Goal: Transaction & Acquisition: Book appointment/travel/reservation

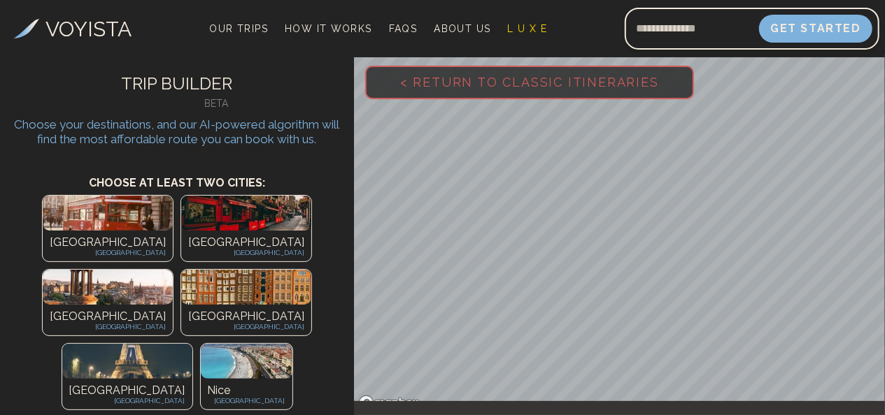
click at [57, 237] on p "[GEOGRAPHIC_DATA]" at bounding box center [108, 242] width 116 height 17
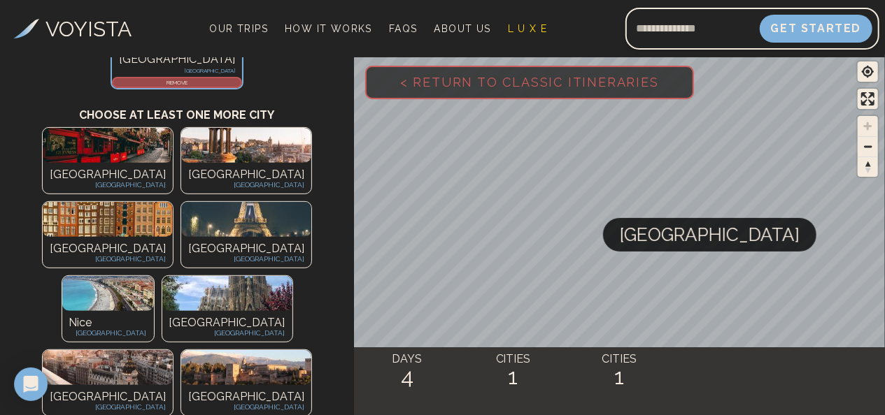
scroll to position [198, 0]
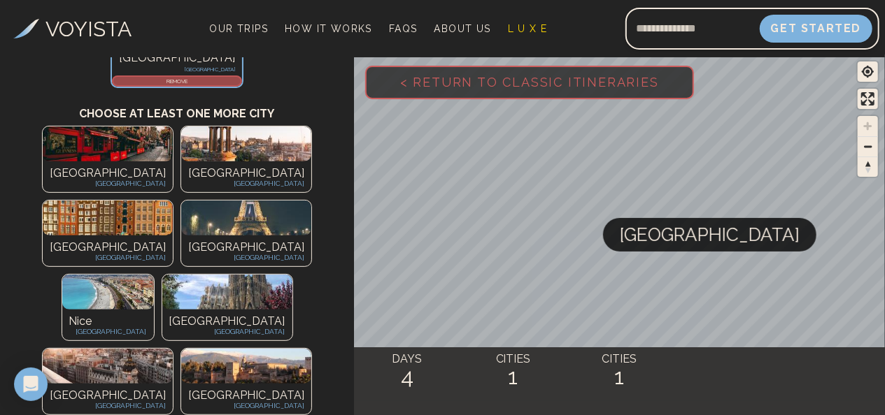
click at [50, 164] on div "[GEOGRAPHIC_DATA] [GEOGRAPHIC_DATA]" at bounding box center [108, 177] width 130 height 31
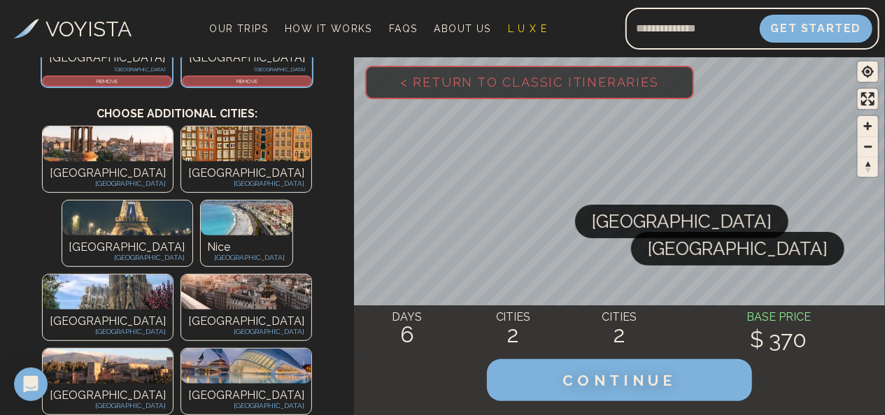
click at [190, 201] on img at bounding box center [127, 218] width 130 height 35
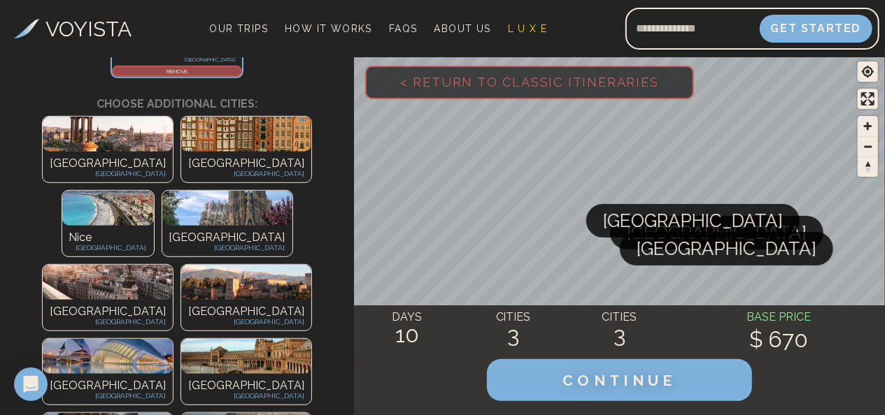
scroll to position [321, 0]
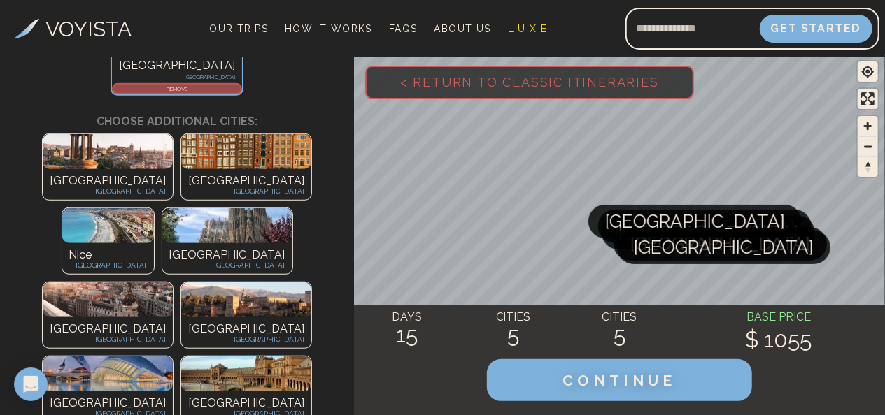
scroll to position [415, 0]
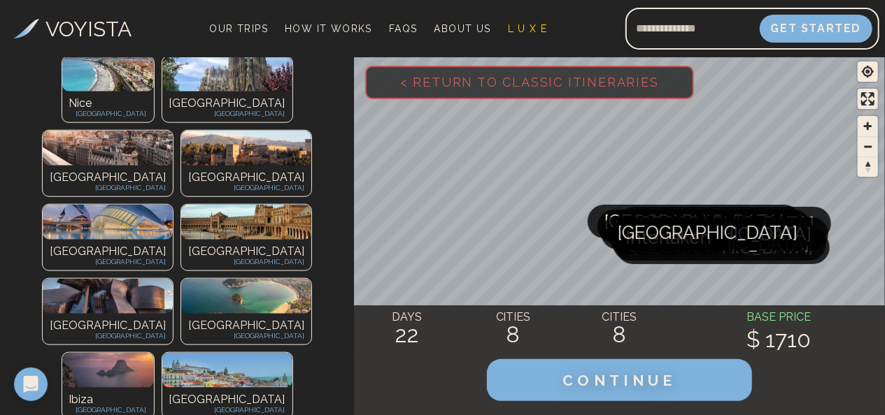
scroll to position [680, 0]
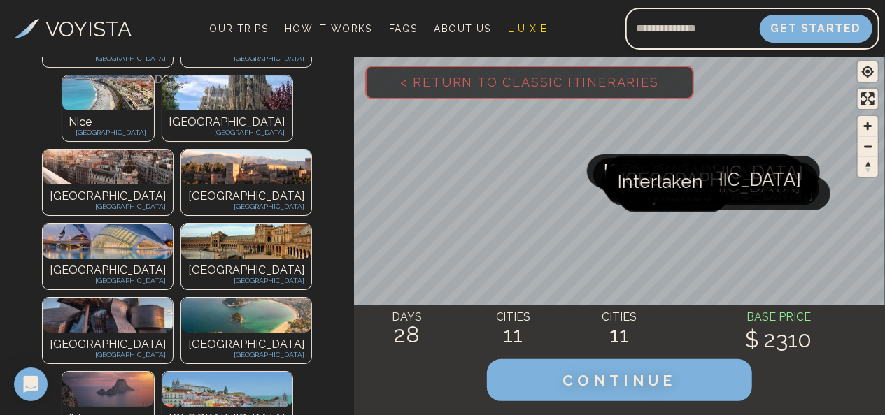
scroll to position [792, 0]
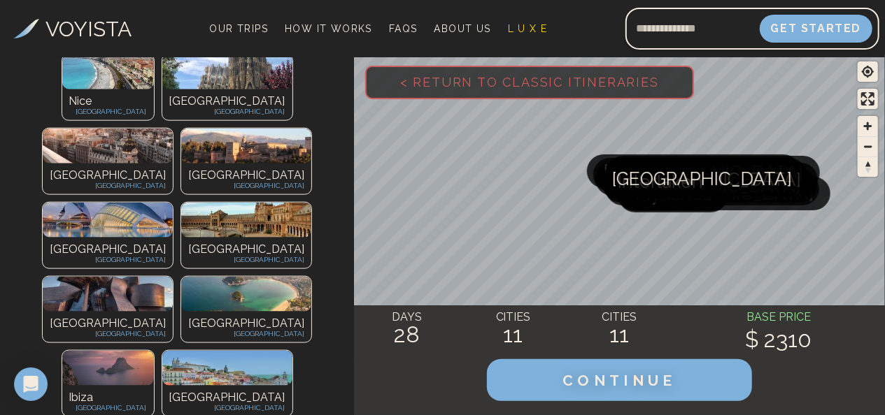
click at [531, 78] on span "< Return to Classic Itineraries" at bounding box center [529, 81] width 303 height 59
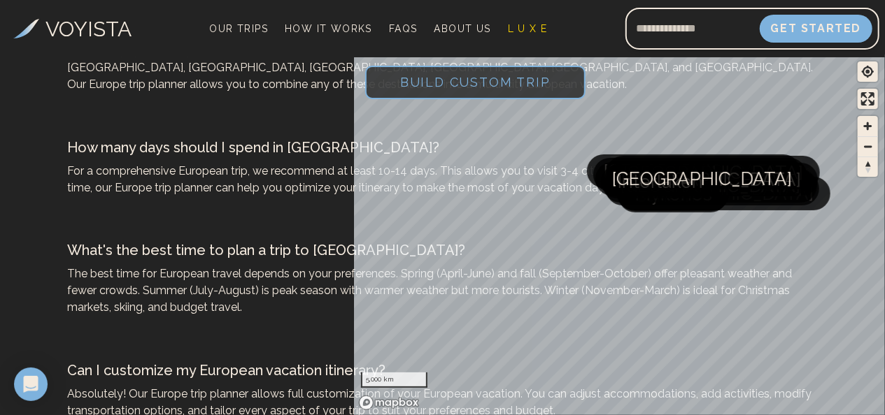
scroll to position [6458, 0]
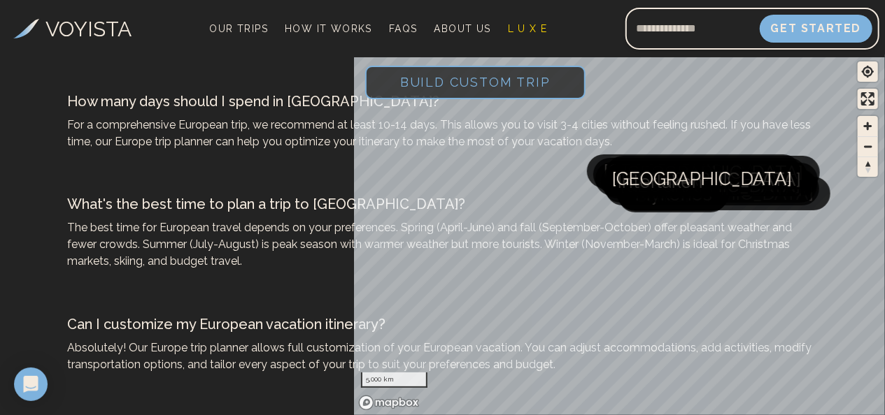
click at [292, 341] on p "Absolutely! Our Europe trip planner allows full customization of your European …" at bounding box center [443, 358] width 750 height 34
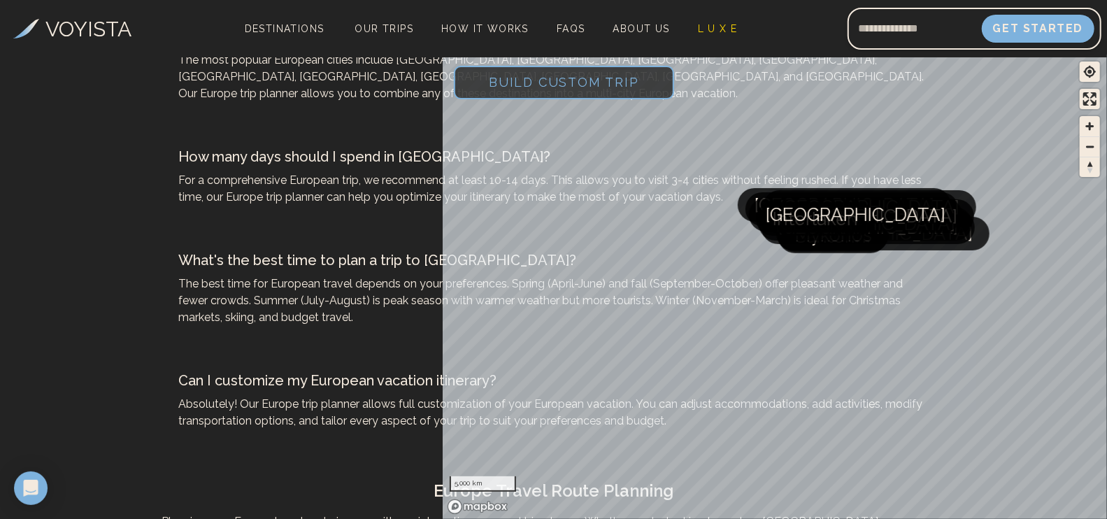
scroll to position [5929, 0]
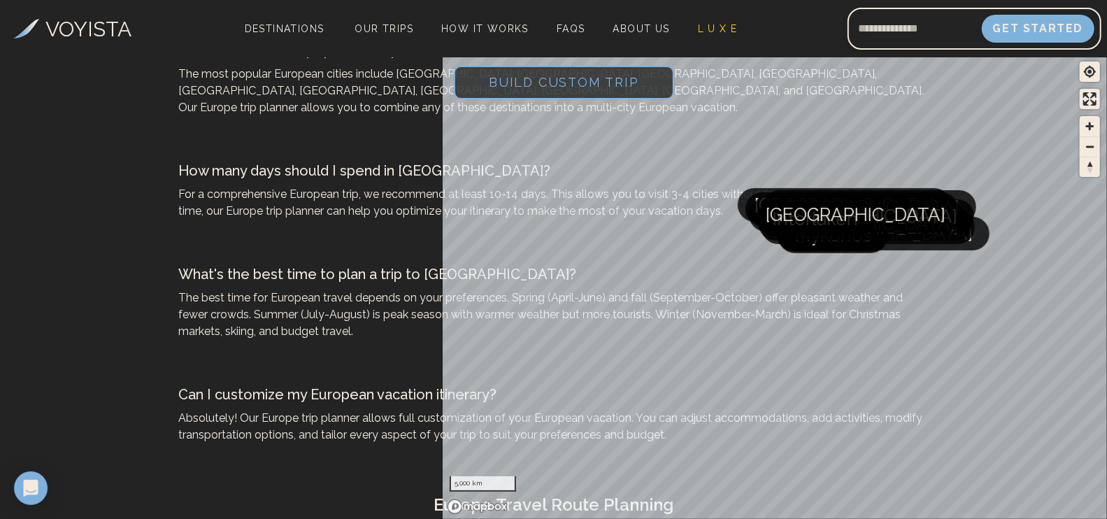
click at [593, 87] on span "Build Custom Trip" at bounding box center [563, 81] width 195 height 59
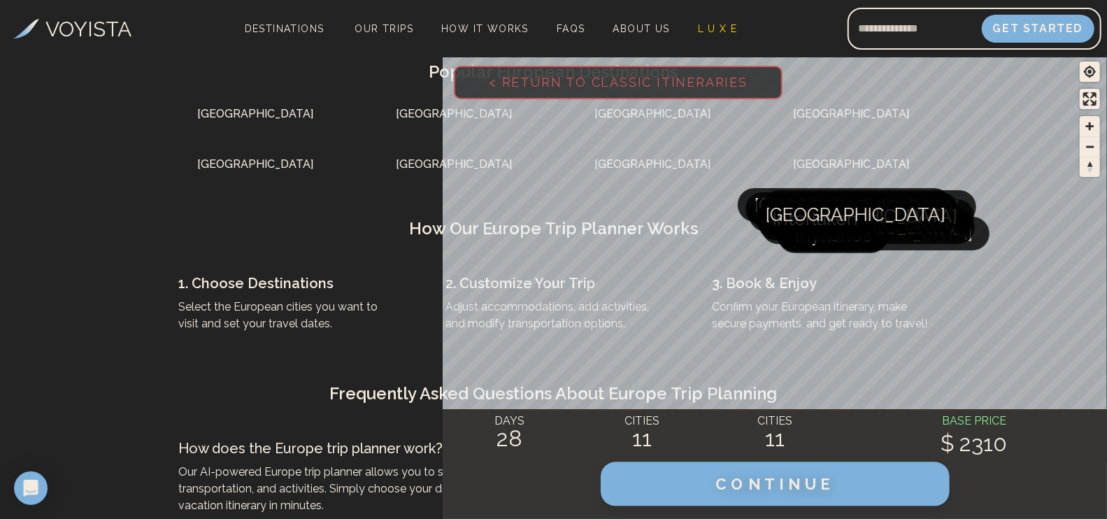
click at [769, 415] on span "CONTINUE" at bounding box center [775, 484] width 120 height 18
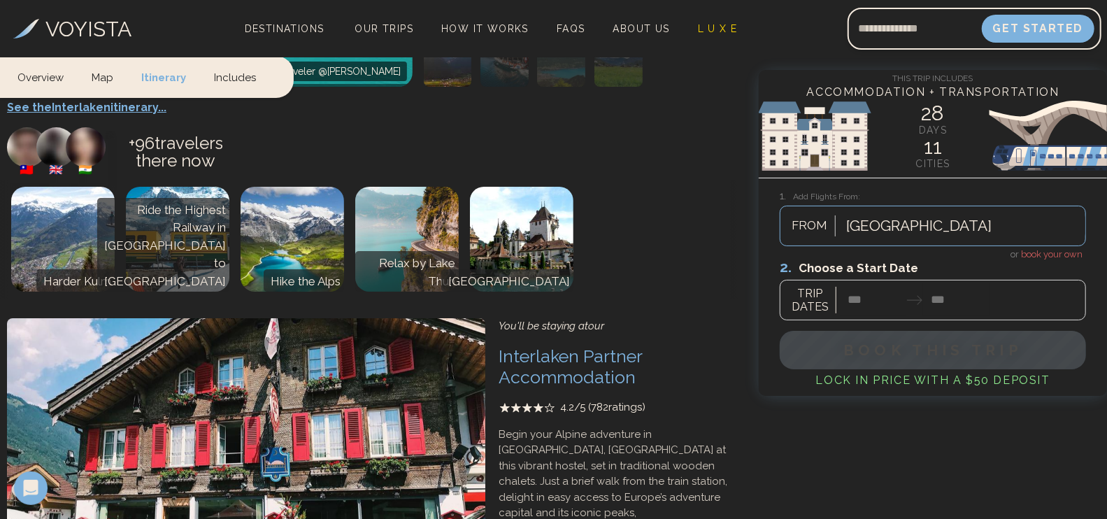
scroll to position [9818, 0]
click at [241, 80] on link "Includes" at bounding box center [235, 76] width 70 height 41
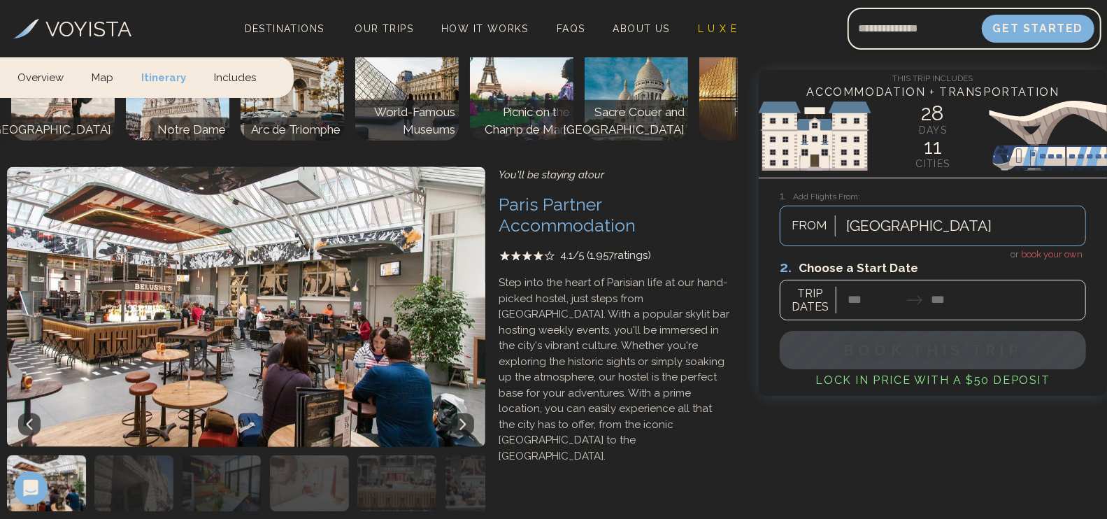
scroll to position [11015, 0]
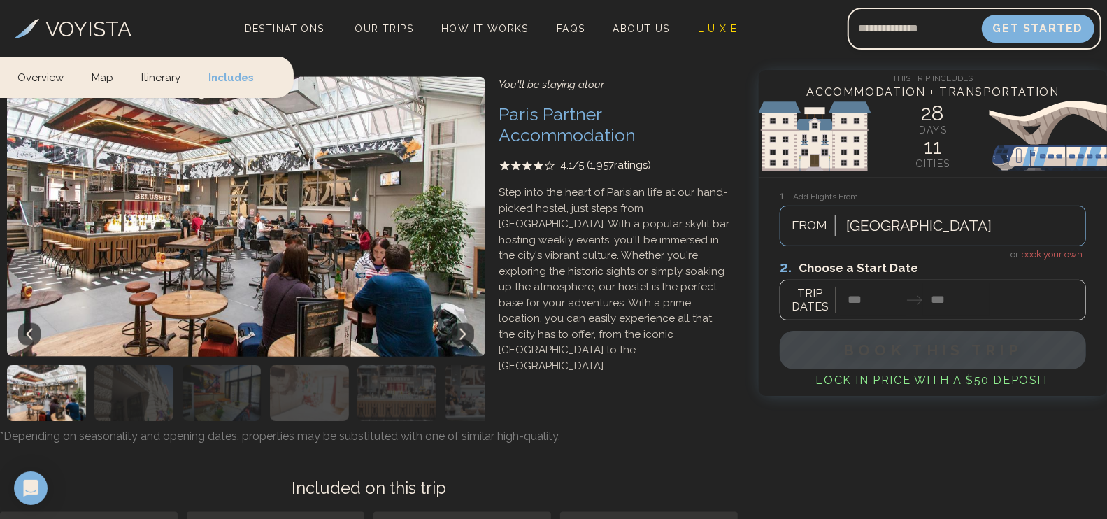
click at [862, 306] on div at bounding box center [933, 289] width 306 height 62
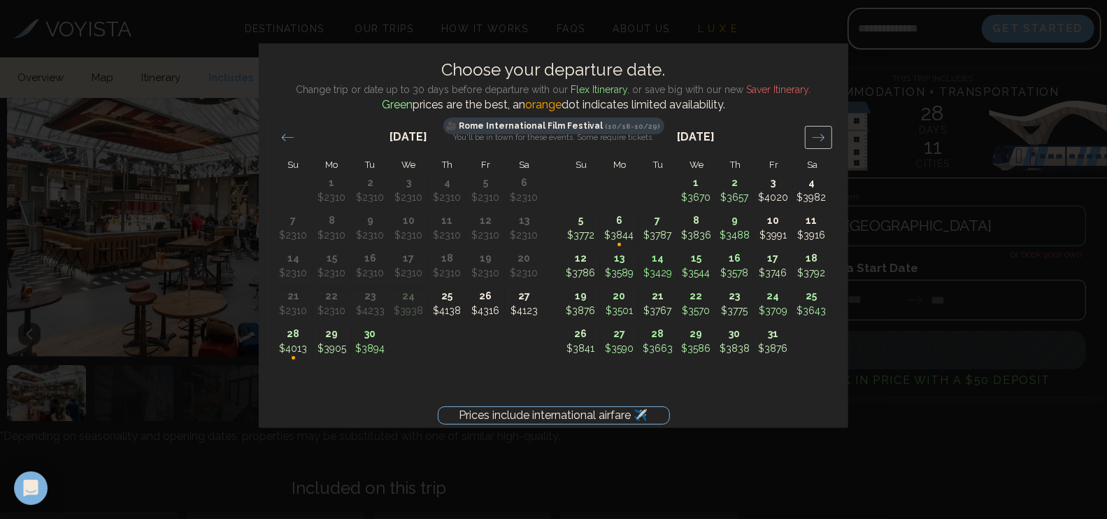
click at [815, 140] on icon "Move forward to switch to the next month." at bounding box center [818, 137] width 13 height 13
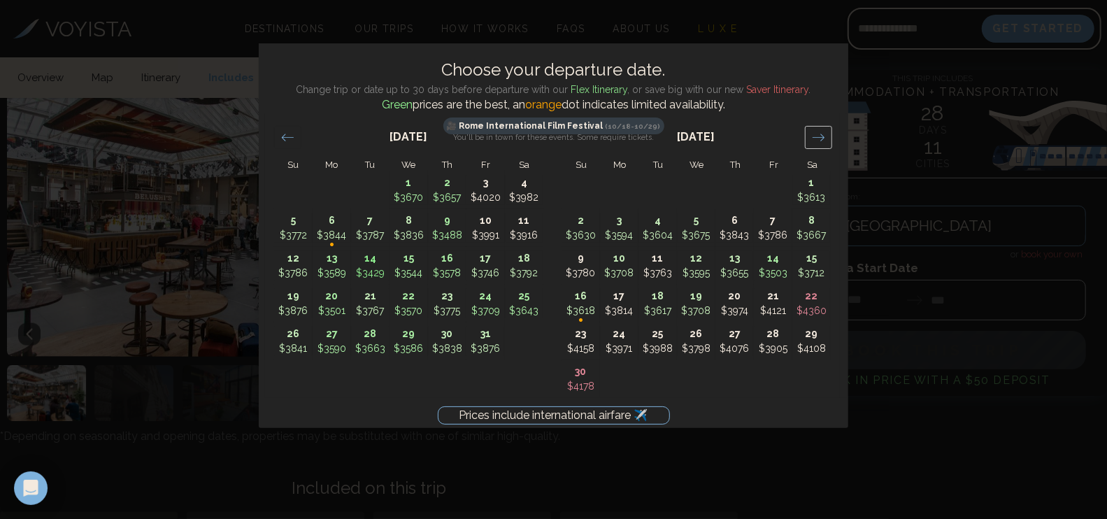
drag, startPoint x: 815, startPoint y: 140, endPoint x: 808, endPoint y: 129, distance: 13.0
click at [808, 129] on div "Move forward to switch to the next month." at bounding box center [818, 137] width 27 height 23
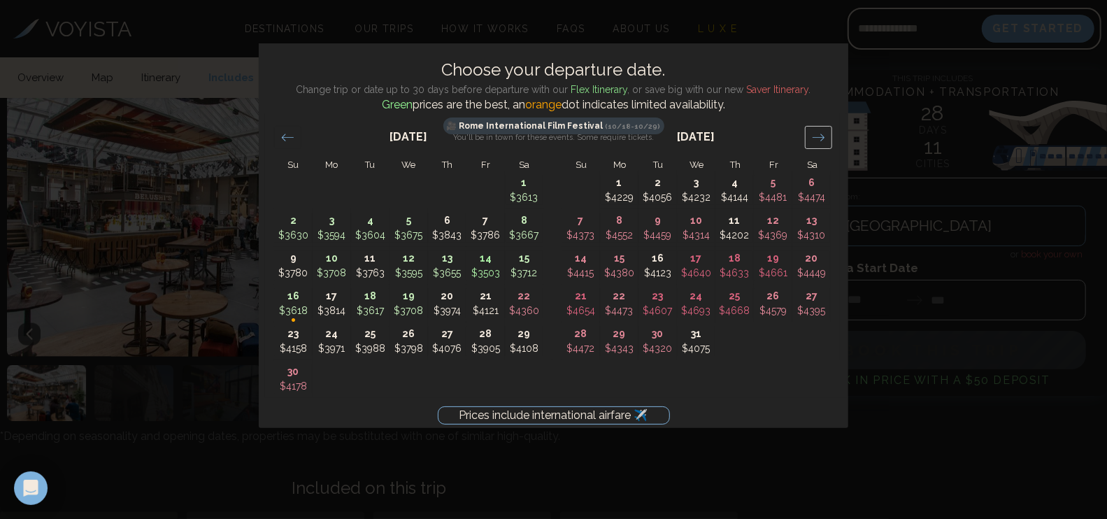
click at [808, 129] on div "Move forward to switch to the next month." at bounding box center [818, 137] width 27 height 23
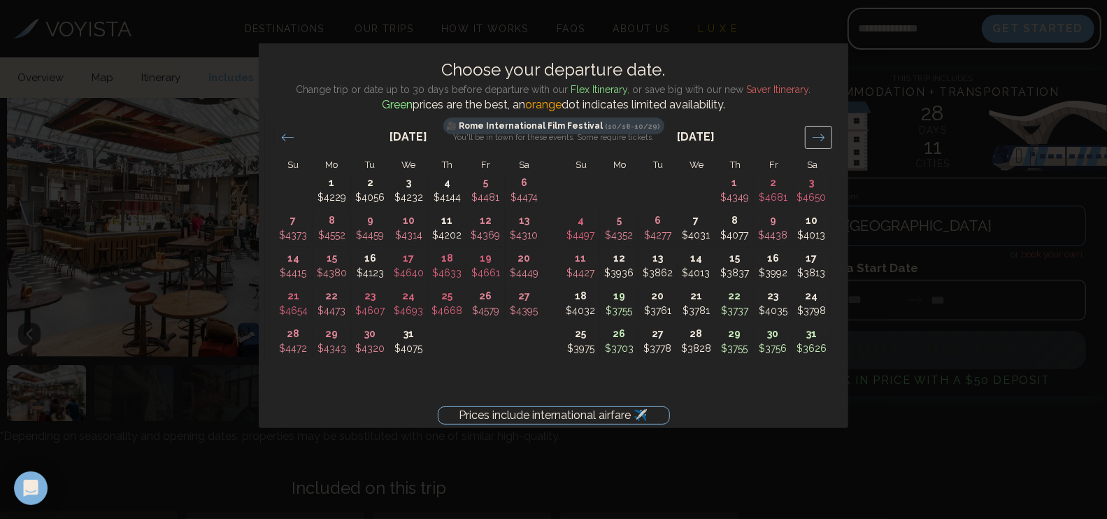
click at [808, 129] on div "Move forward to switch to the next month." at bounding box center [818, 137] width 27 height 23
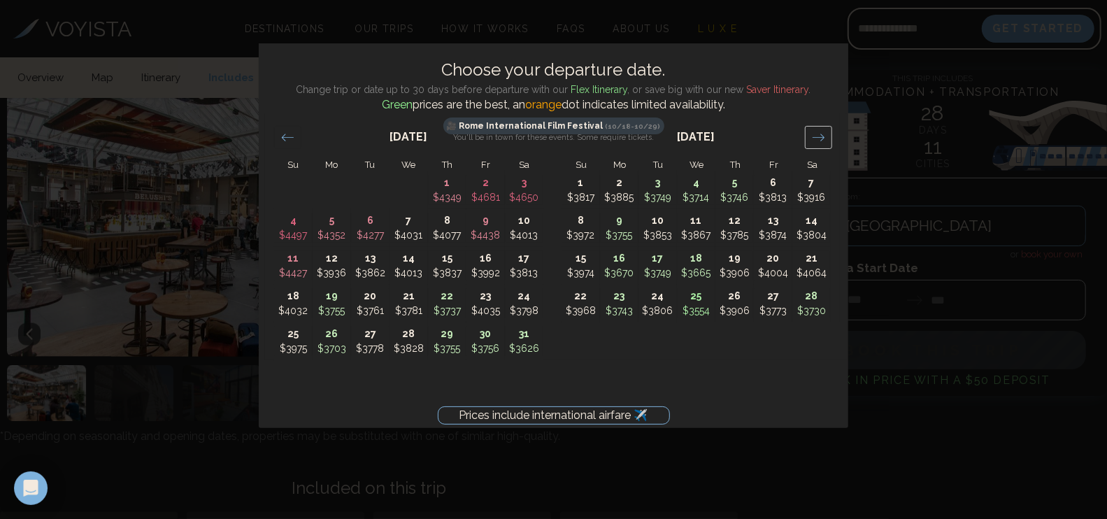
click at [808, 129] on div "Move forward to switch to the next month." at bounding box center [818, 137] width 27 height 23
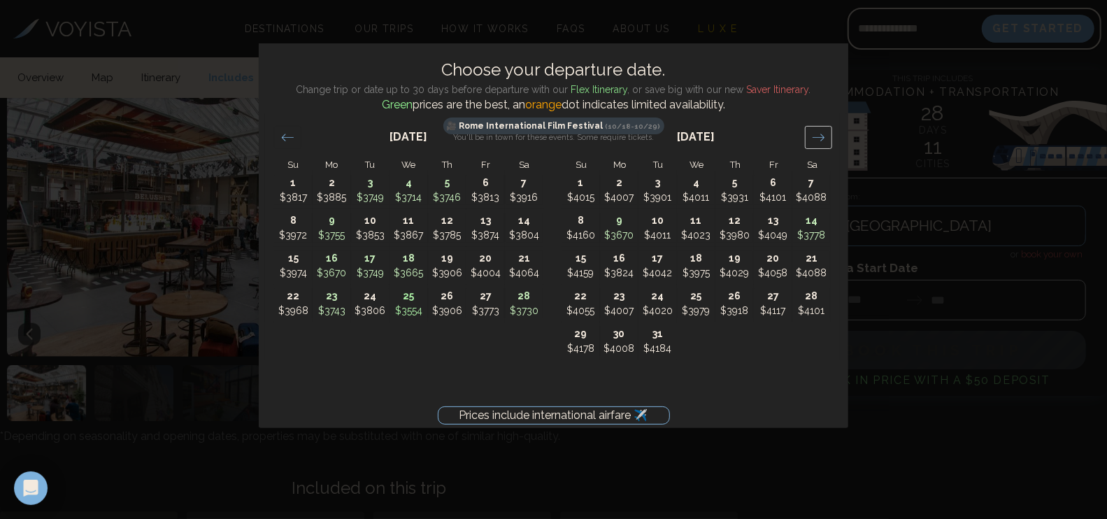
click at [808, 129] on div "Move forward to switch to the next month." at bounding box center [818, 137] width 27 height 23
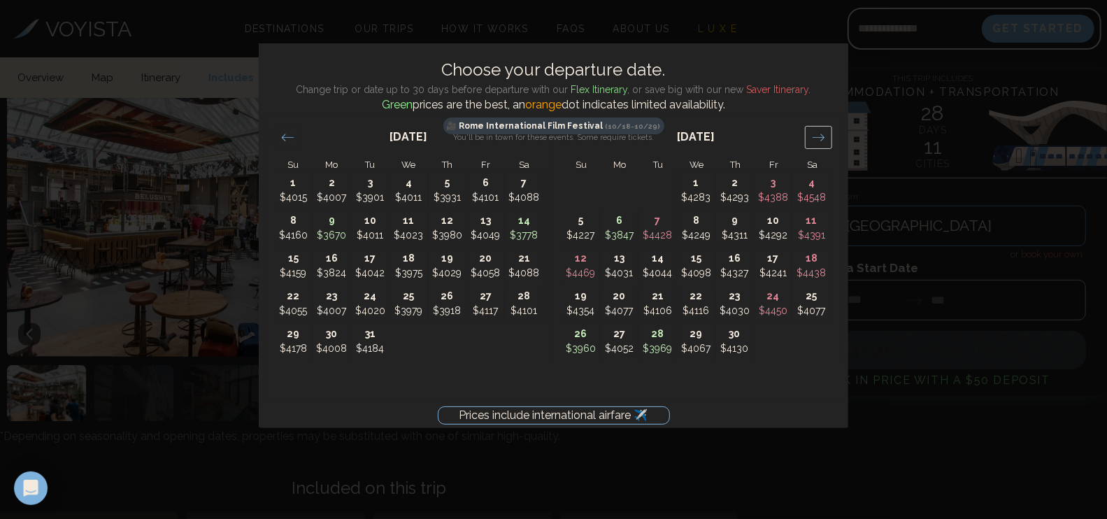
click at [808, 129] on div "Move forward to switch to the next month." at bounding box center [818, 137] width 27 height 23
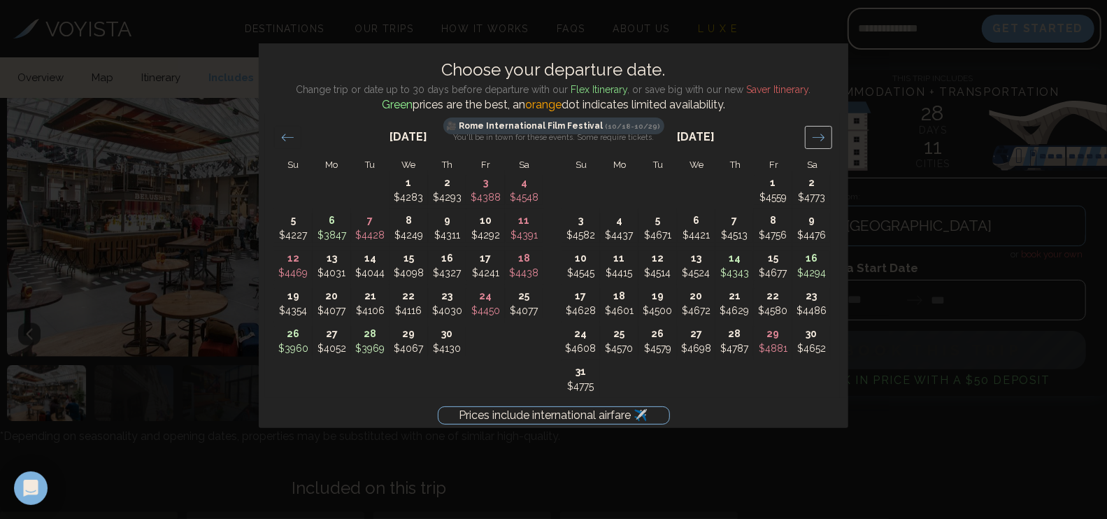
click at [808, 129] on div "Move forward to switch to the next month." at bounding box center [818, 137] width 27 height 23
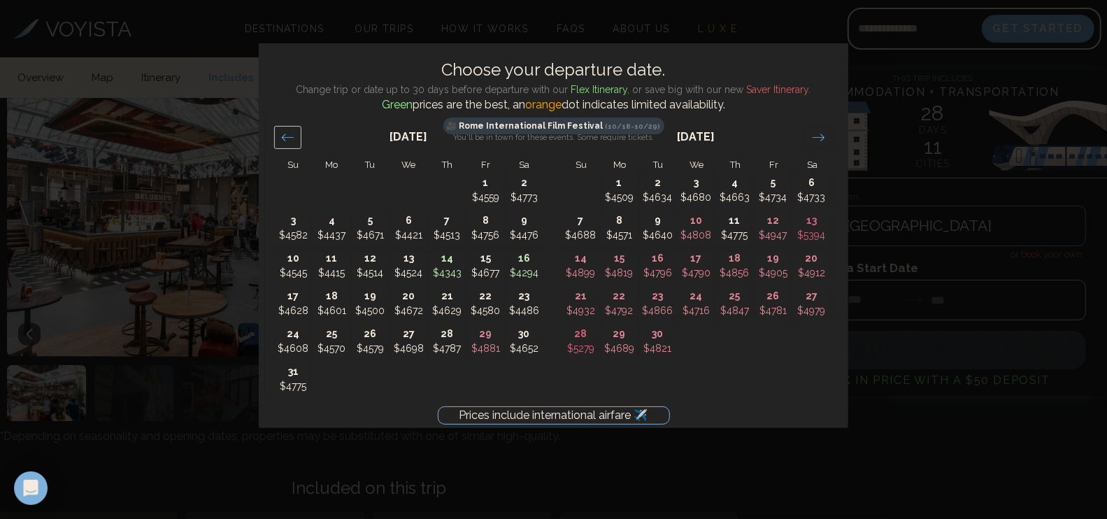
click at [287, 140] on icon "Move backward to switch to the previous month." at bounding box center [287, 137] width 13 height 13
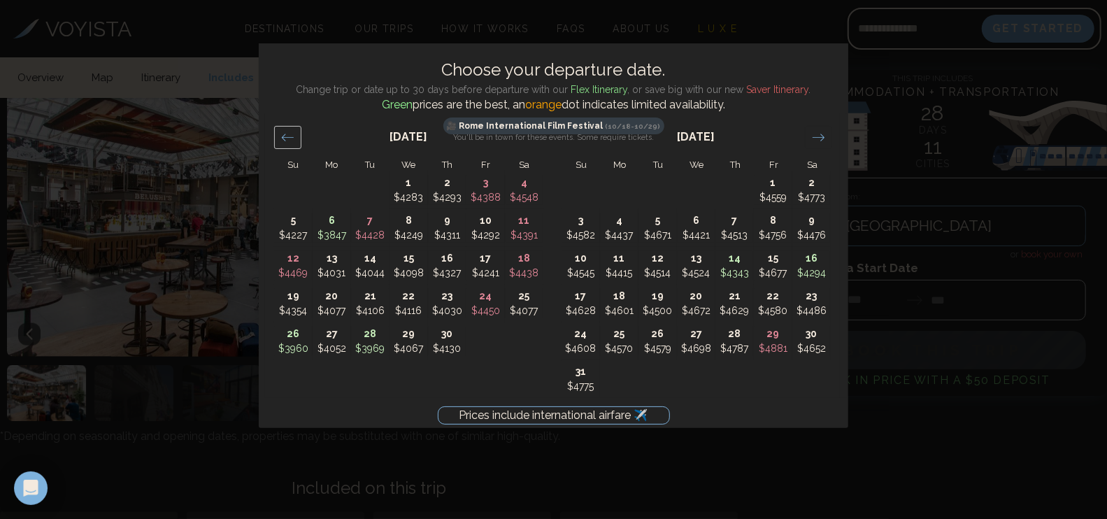
click at [287, 140] on icon "Move backward to switch to the previous month." at bounding box center [287, 137] width 13 height 13
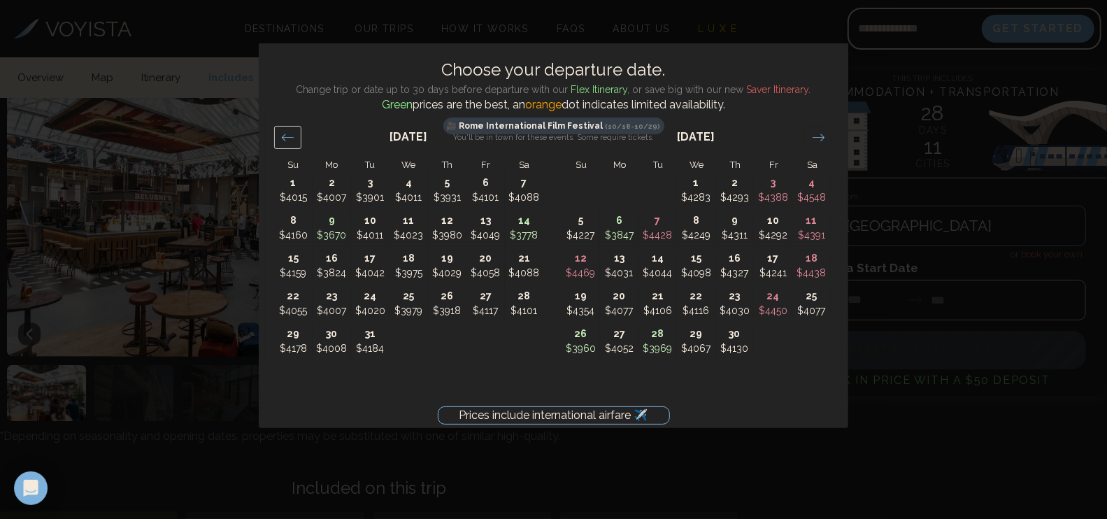
click at [287, 140] on icon "Move backward to switch to the previous month." at bounding box center [287, 137] width 13 height 13
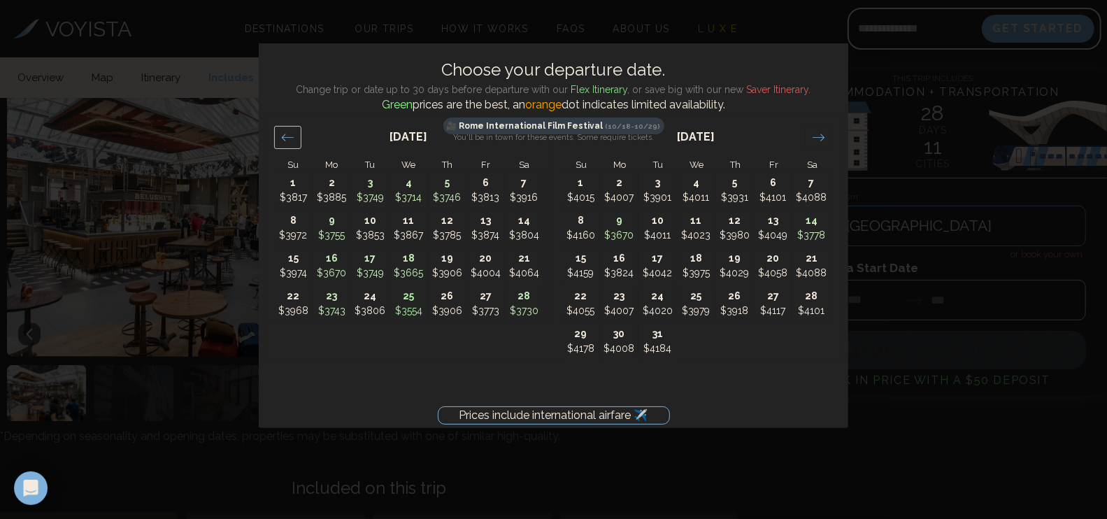
click at [287, 140] on icon "Move backward to switch to the previous month." at bounding box center [287, 137] width 13 height 13
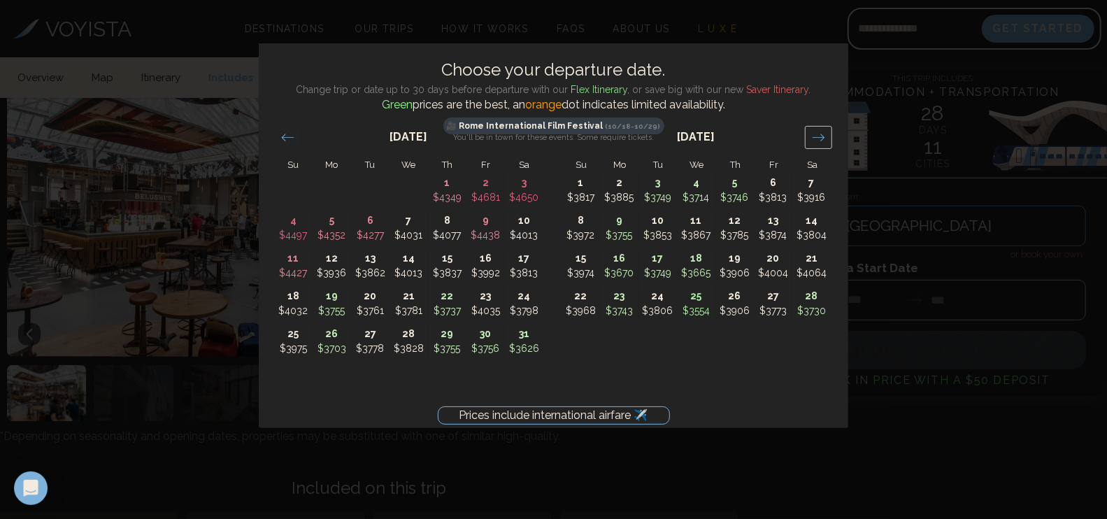
click at [821, 136] on icon "Move forward to switch to the next month." at bounding box center [818, 137] width 13 height 13
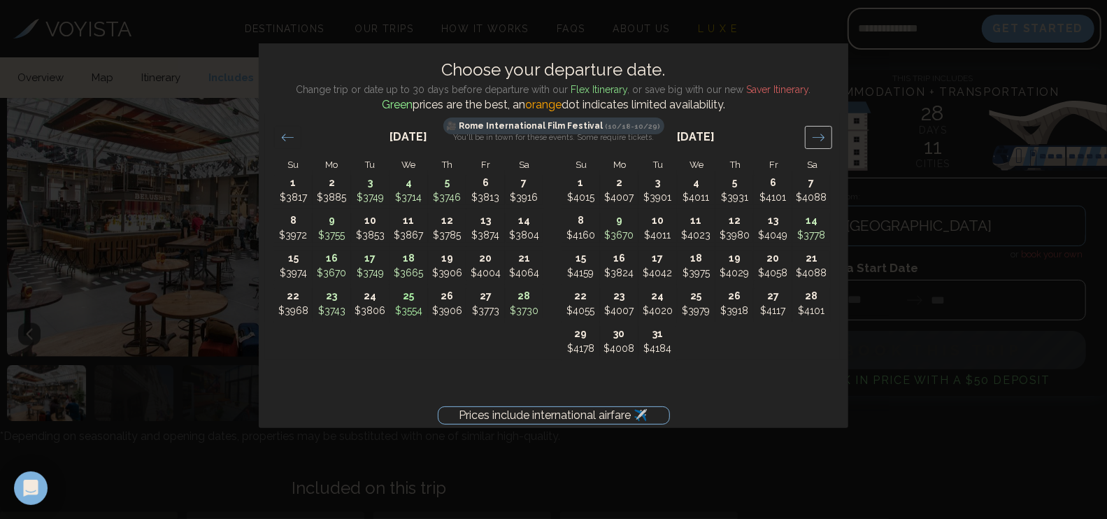
click at [821, 136] on icon "Move forward to switch to the next month." at bounding box center [818, 137] width 13 height 13
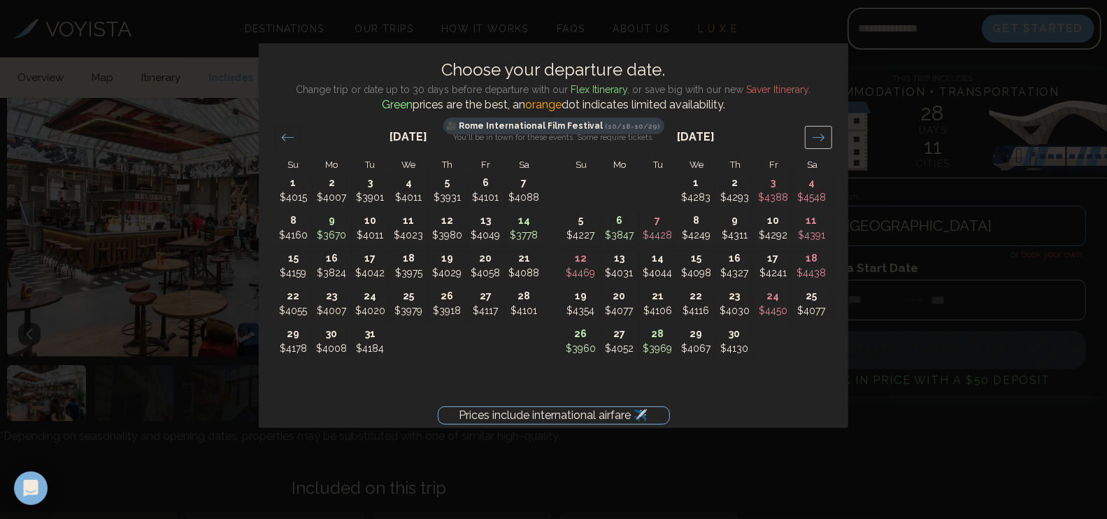
click at [821, 136] on icon "Move forward to switch to the next month." at bounding box center [818, 137] width 13 height 13
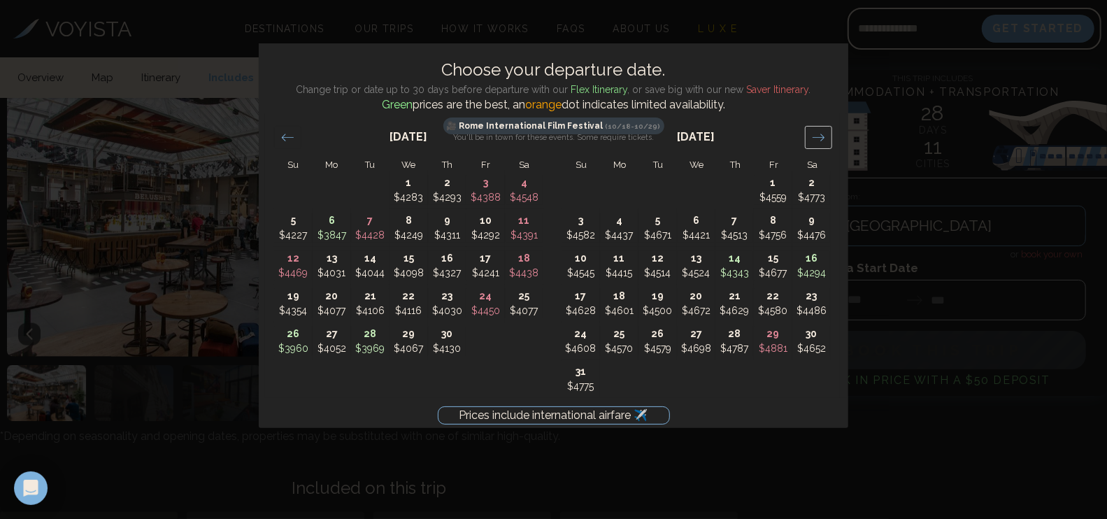
click at [821, 136] on icon "Move forward to switch to the next month." at bounding box center [818, 137] width 13 height 13
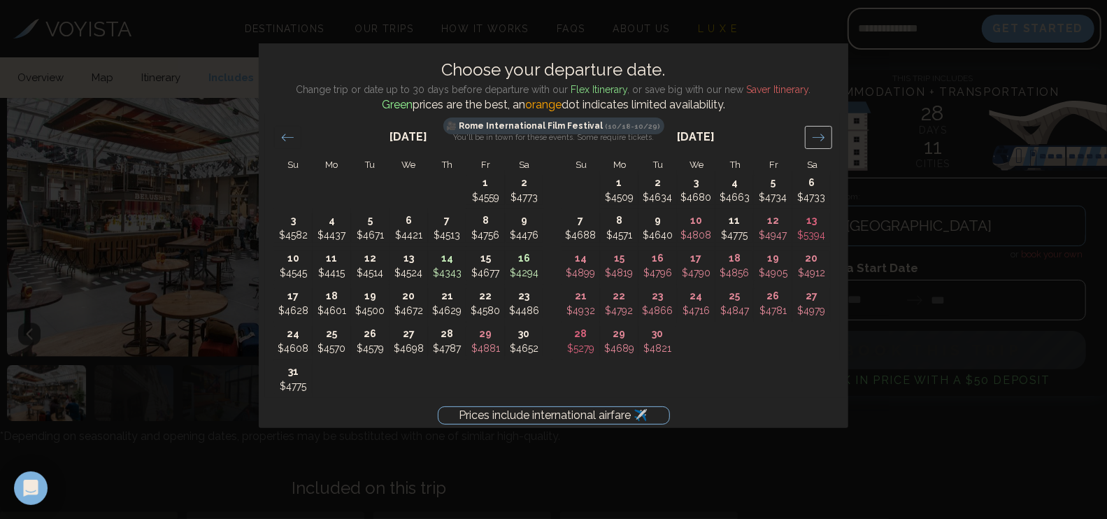
click at [821, 136] on icon "Move forward to switch to the next month." at bounding box center [818, 137] width 13 height 13
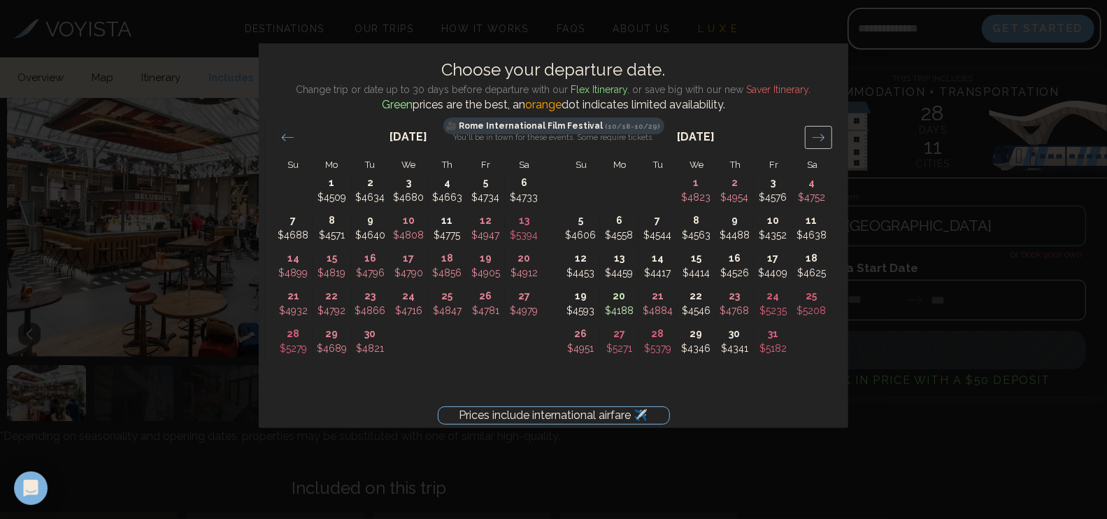
click at [821, 136] on icon "Move forward to switch to the next month." at bounding box center [818, 137] width 13 height 13
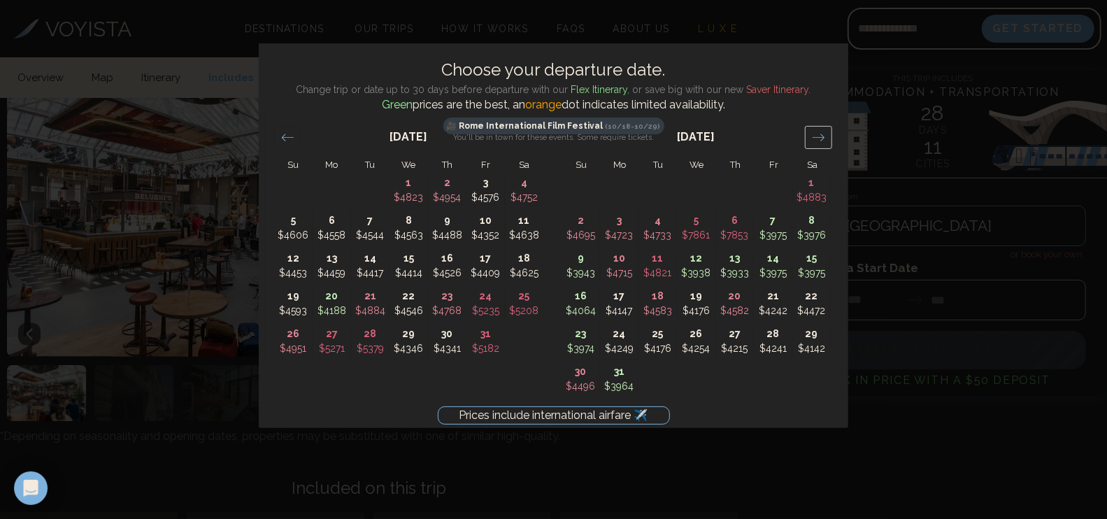
click at [821, 136] on icon "Move forward to switch to the next month." at bounding box center [818, 137] width 13 height 13
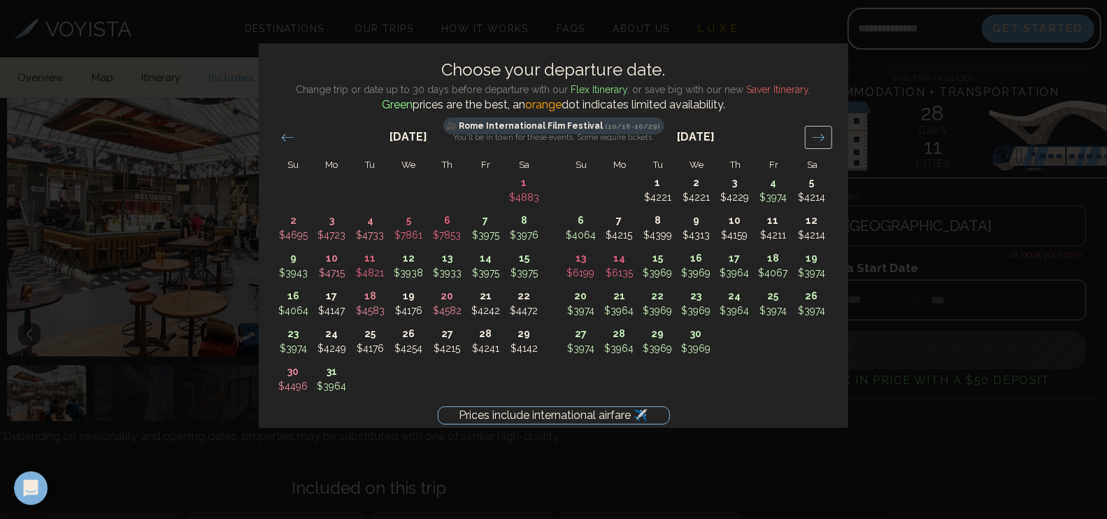
click at [821, 136] on icon "Move forward to switch to the next month." at bounding box center [818, 137] width 13 height 13
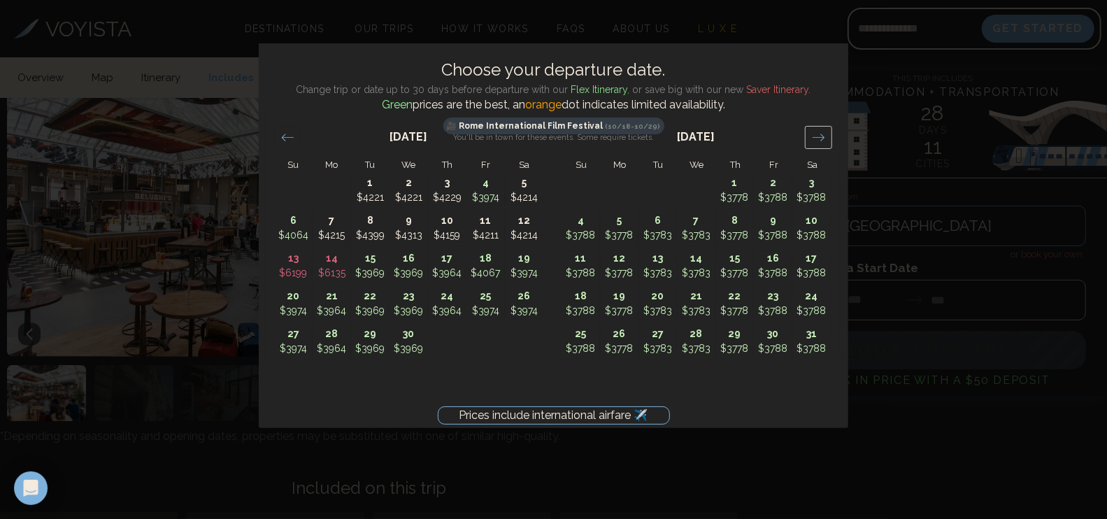
click at [821, 136] on icon "Move forward to switch to the next month." at bounding box center [818, 137] width 13 height 13
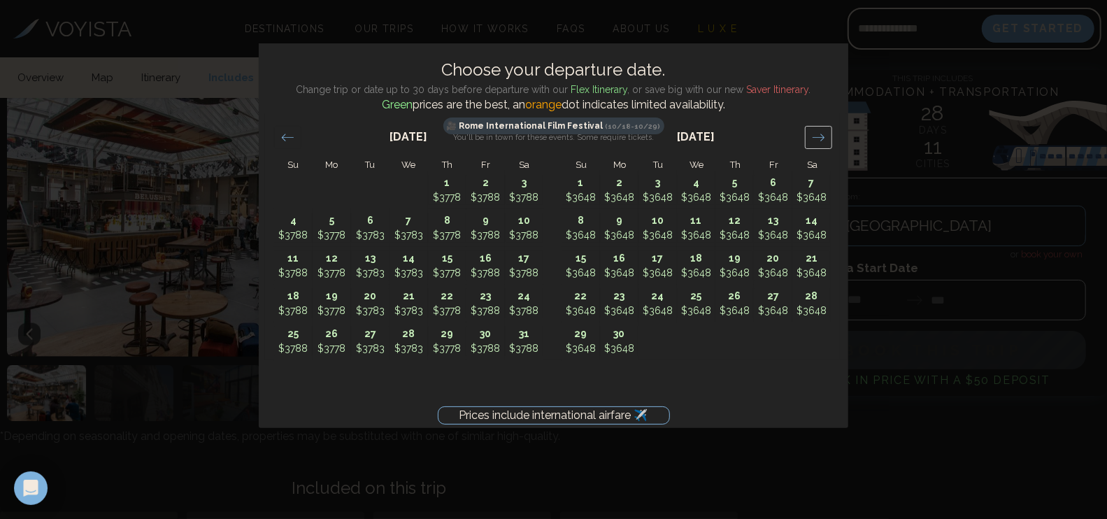
click at [821, 136] on icon "Move forward to switch to the next month." at bounding box center [818, 137] width 13 height 13
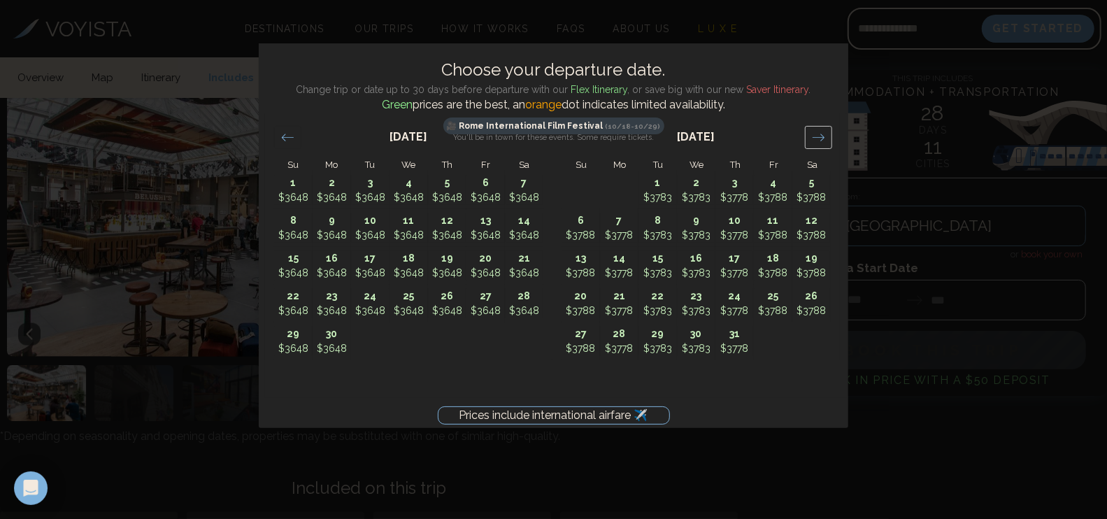
click at [821, 136] on icon "Move forward to switch to the next month." at bounding box center [818, 137] width 13 height 13
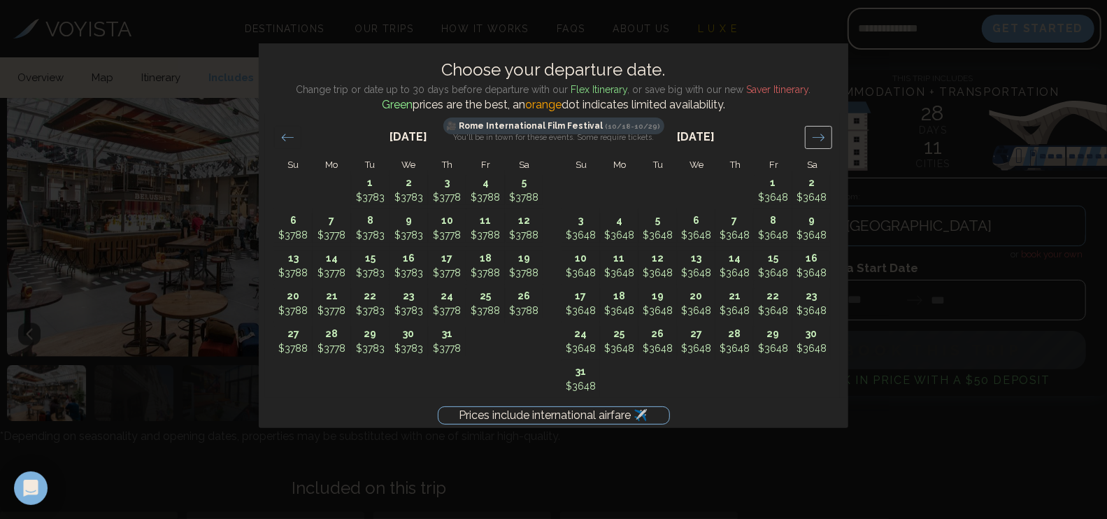
click at [821, 136] on icon "Move forward to switch to the next month." at bounding box center [818, 137] width 13 height 13
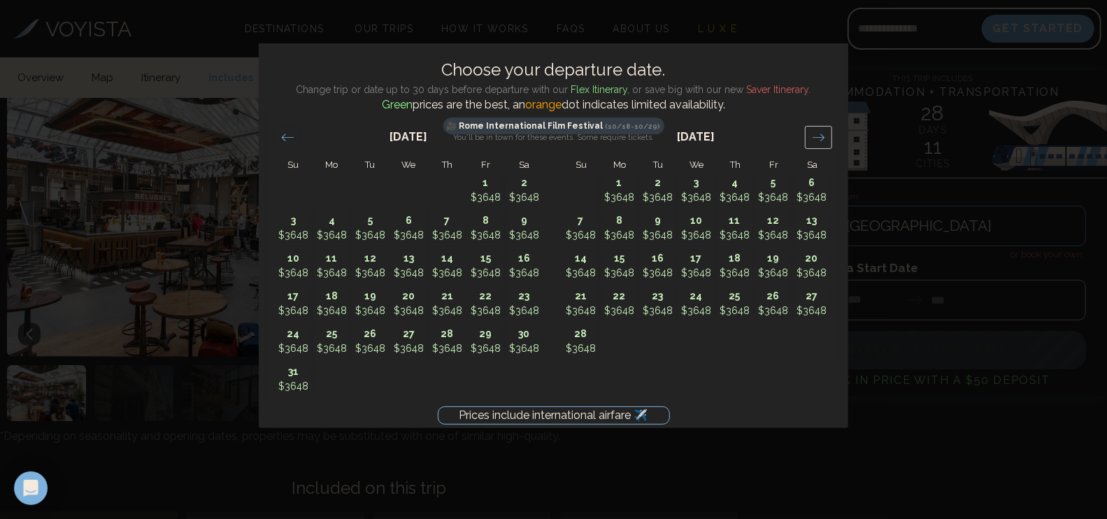
click at [821, 136] on icon "Move forward to switch to the next month." at bounding box center [818, 137] width 13 height 13
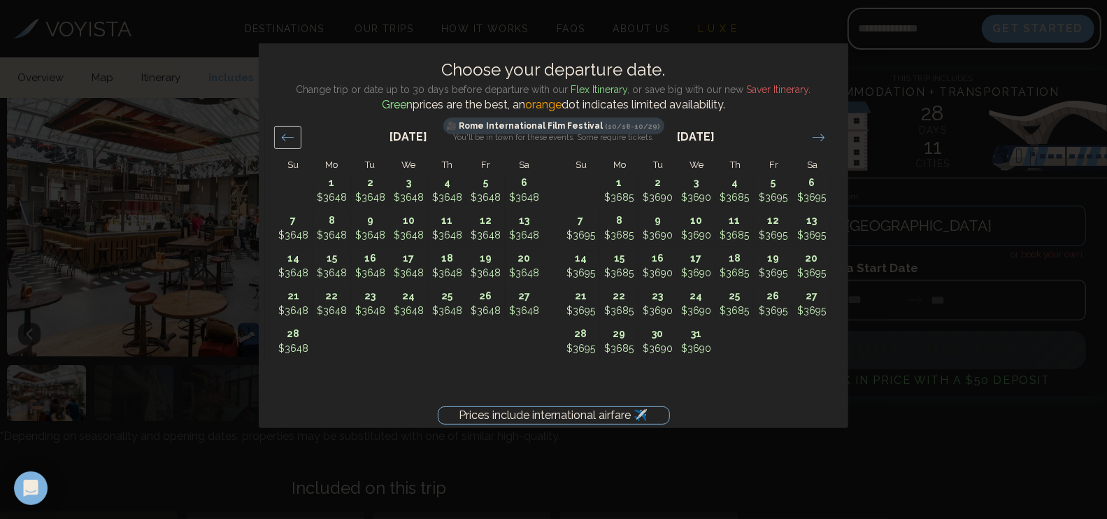
click at [294, 132] on div "Move backward to switch to the previous month." at bounding box center [287, 137] width 27 height 23
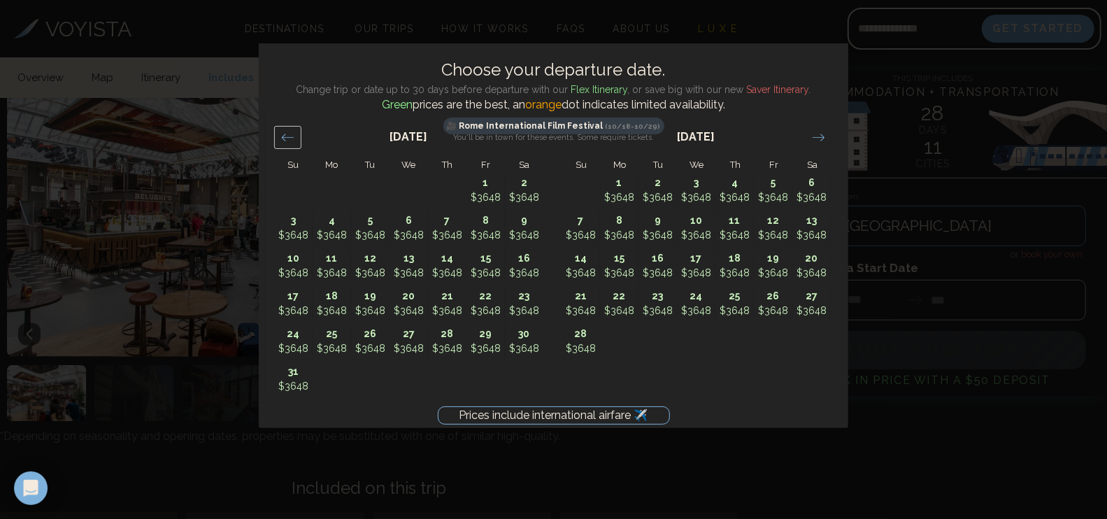
click at [294, 132] on div "Move backward to switch to the previous month." at bounding box center [287, 137] width 27 height 23
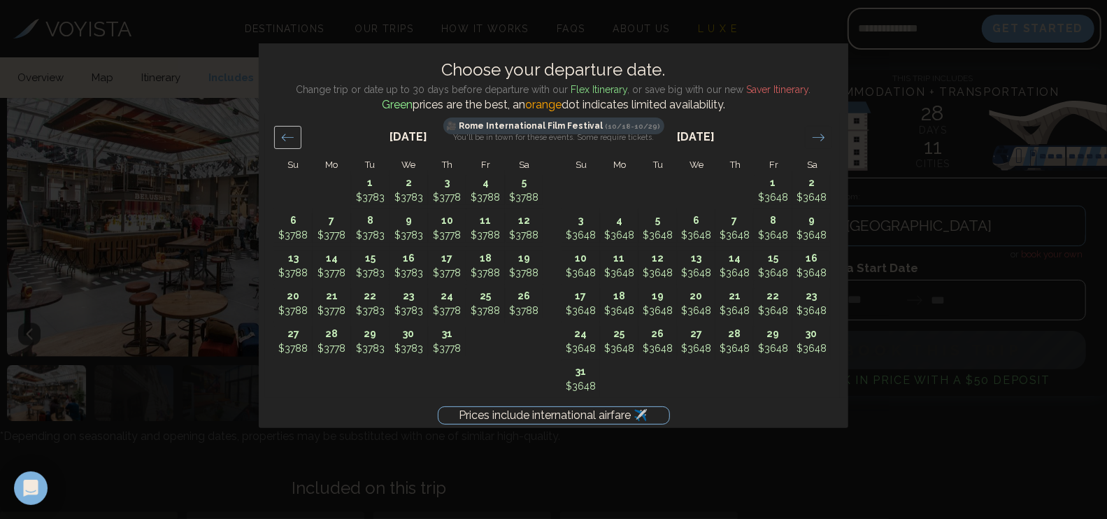
click at [294, 132] on div "Move backward to switch to the previous month." at bounding box center [287, 137] width 27 height 23
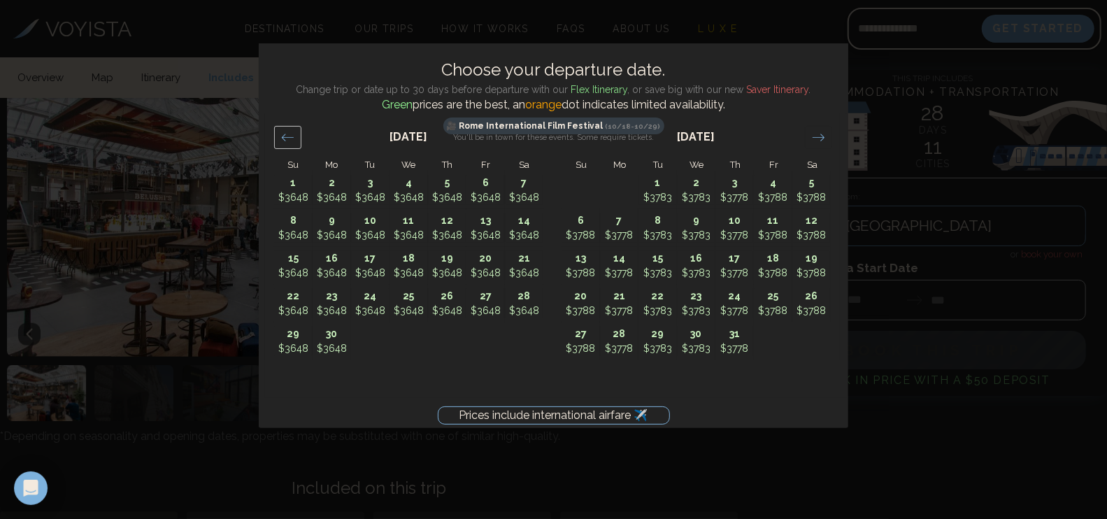
click at [294, 132] on div "Move backward to switch to the previous month." at bounding box center [287, 137] width 27 height 23
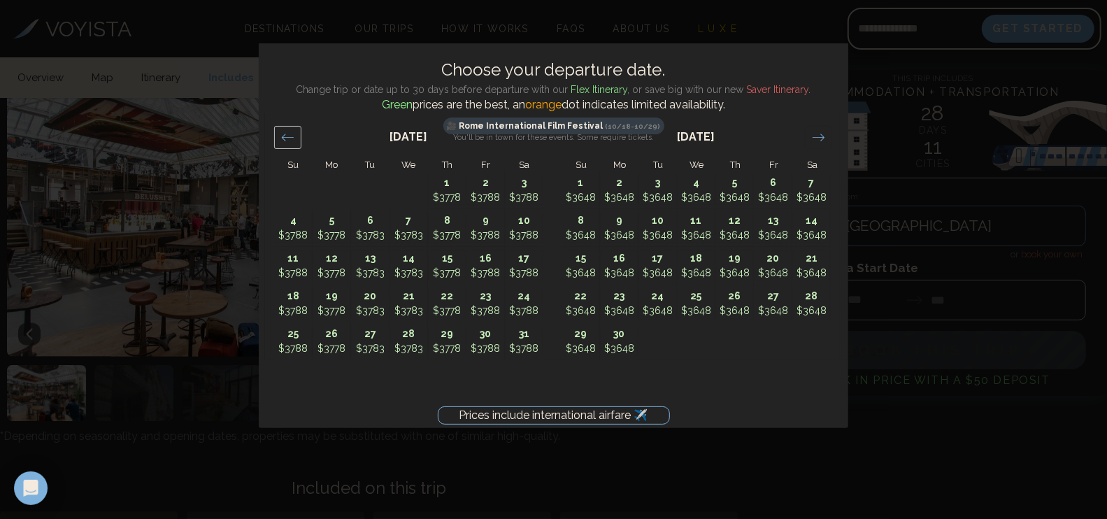
click at [294, 132] on div "Move backward to switch to the previous month." at bounding box center [287, 137] width 27 height 23
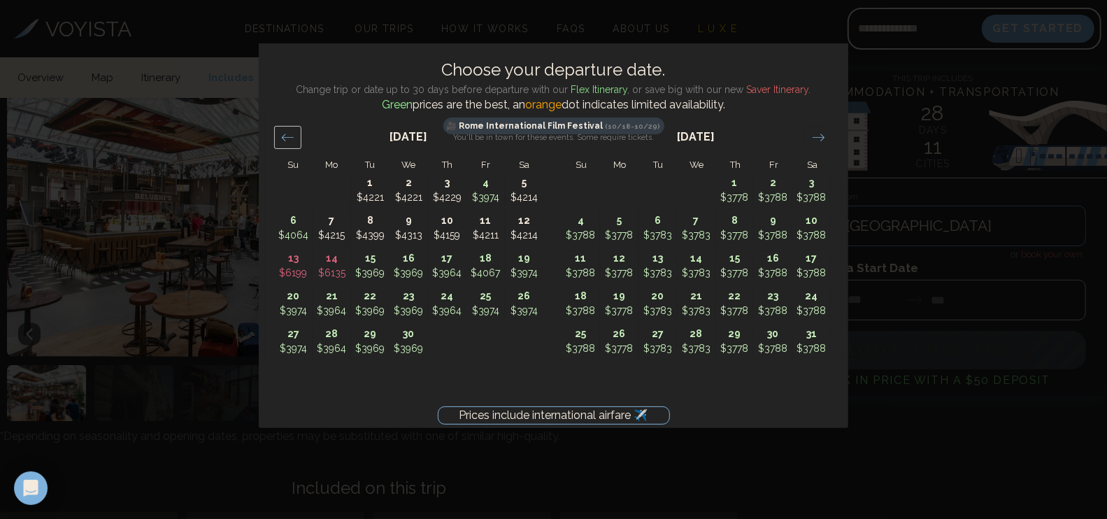
click at [294, 132] on div "Move backward to switch to the previous month." at bounding box center [287, 137] width 27 height 23
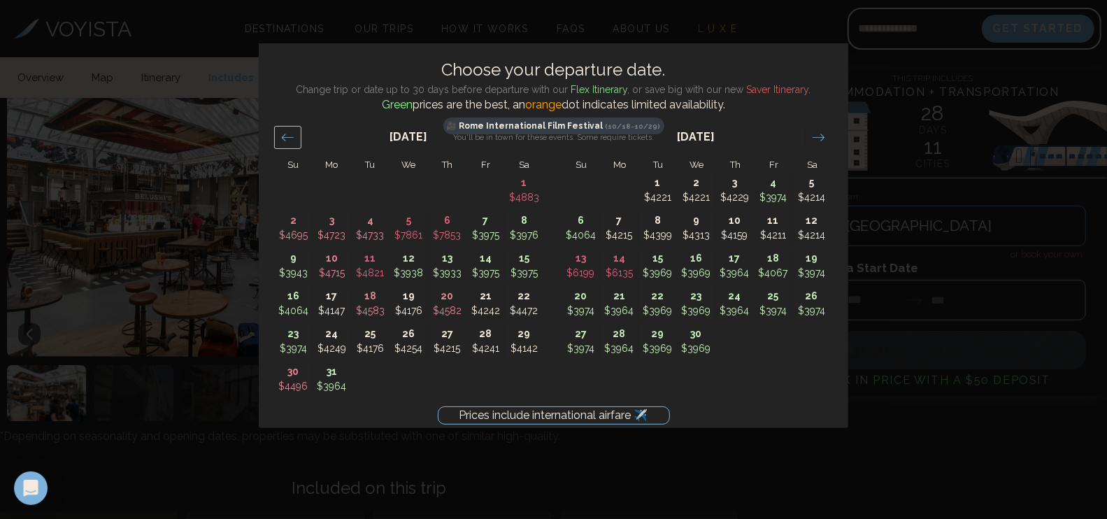
click at [294, 132] on div "Move backward to switch to the previous month." at bounding box center [287, 137] width 27 height 23
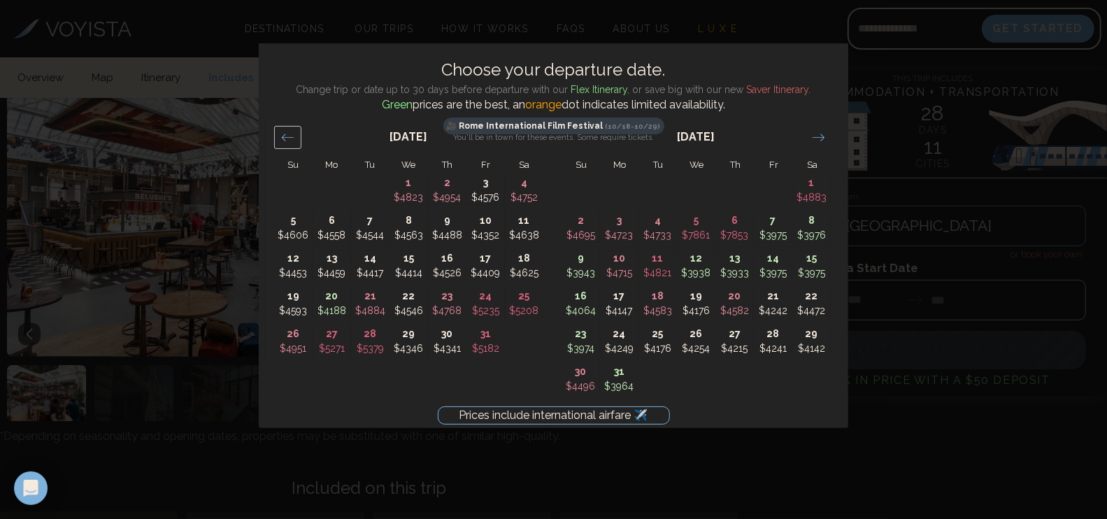
click at [294, 132] on div "Move backward to switch to the previous month." at bounding box center [287, 137] width 27 height 23
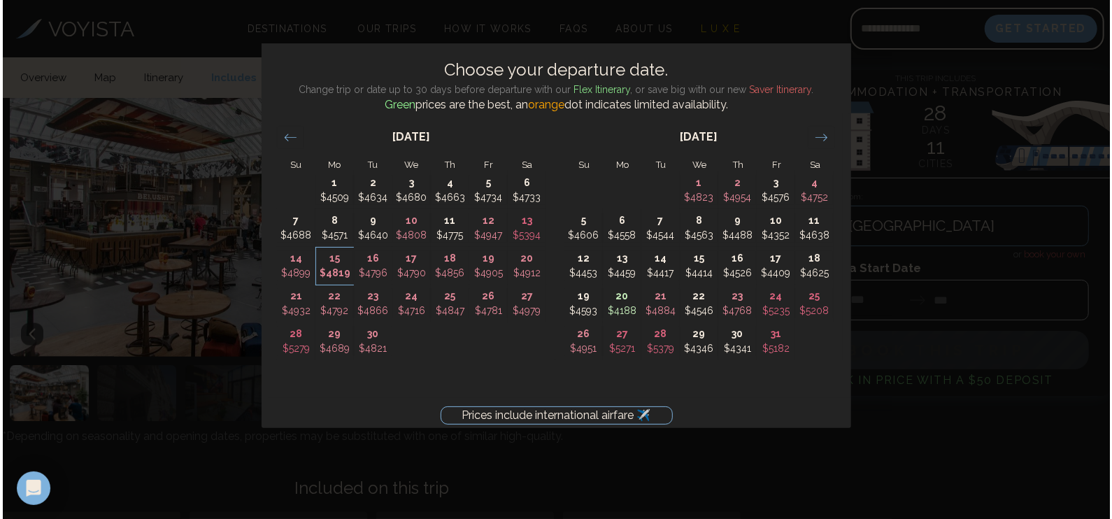
scroll to position [10999, 0]
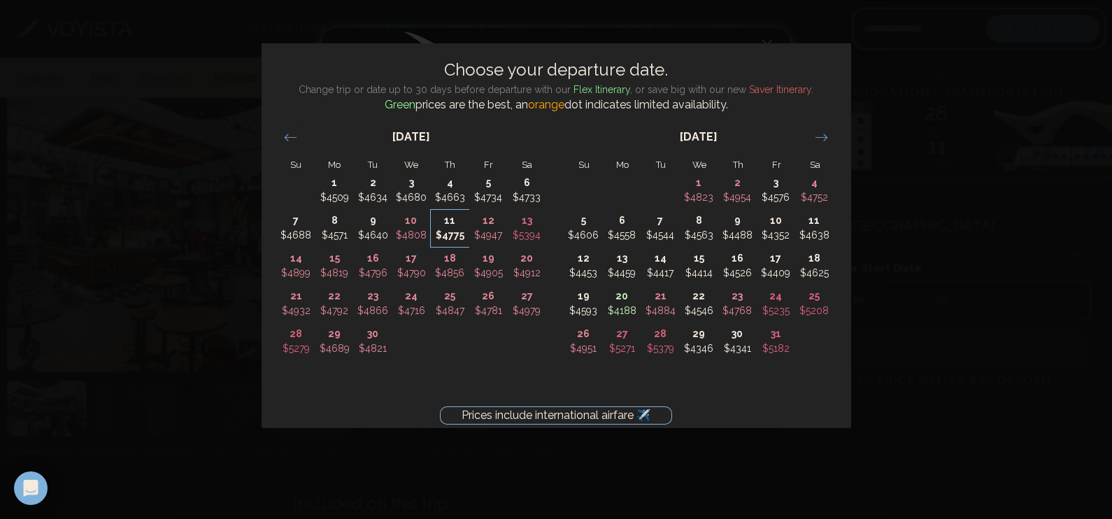
click at [448, 231] on p "$4775" at bounding box center [449, 235] width 37 height 15
type input "********"
type input "*******"
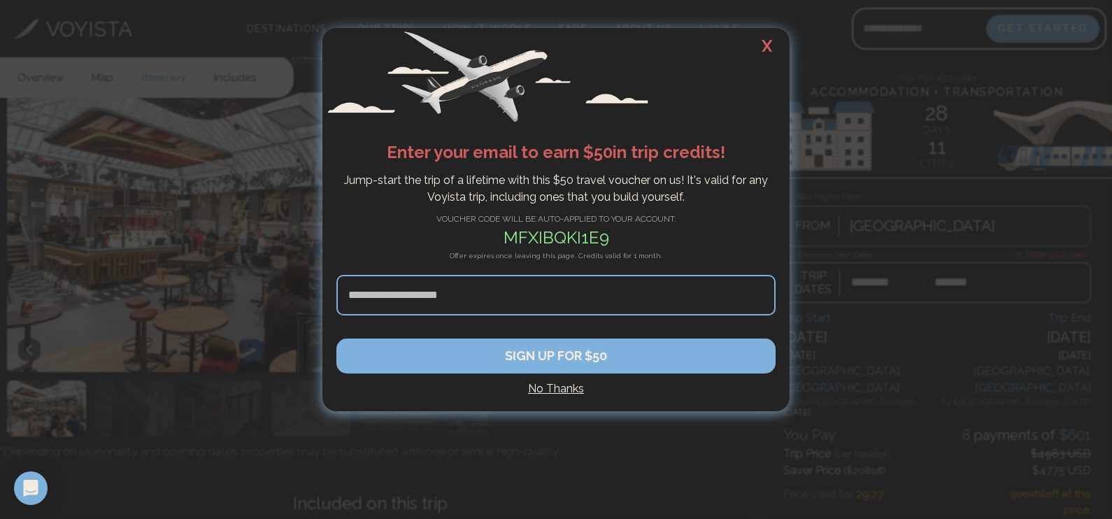
click at [501, 303] on input at bounding box center [555, 295] width 439 height 41
type input "**********"
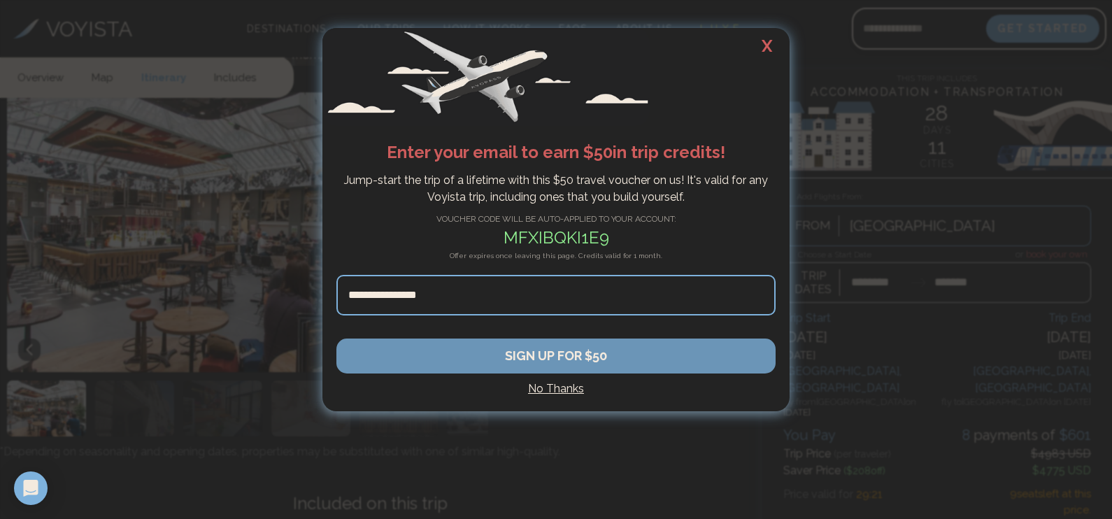
click at [522, 352] on button "SIGN UP FOR $50" at bounding box center [555, 355] width 439 height 35
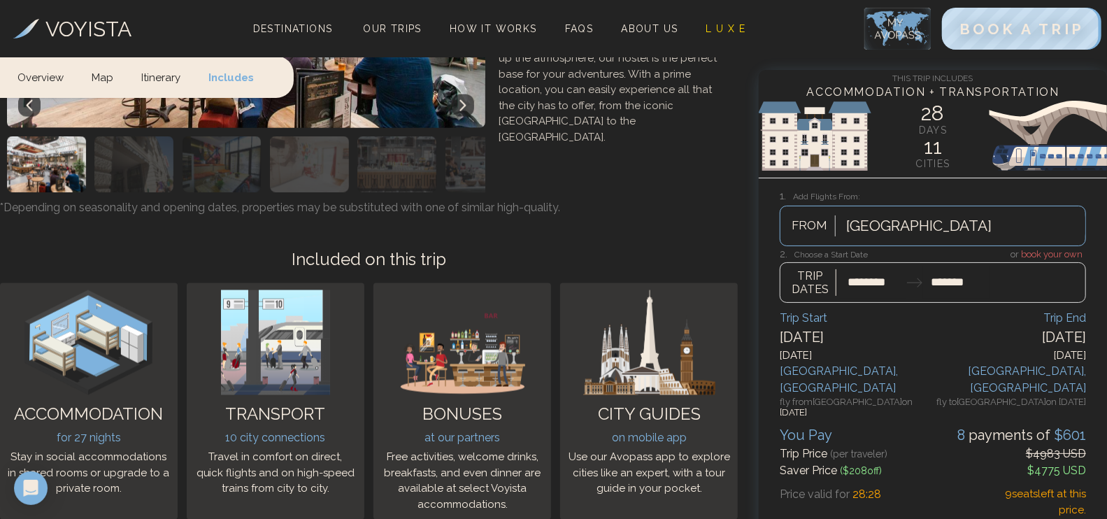
scroll to position [11241, 0]
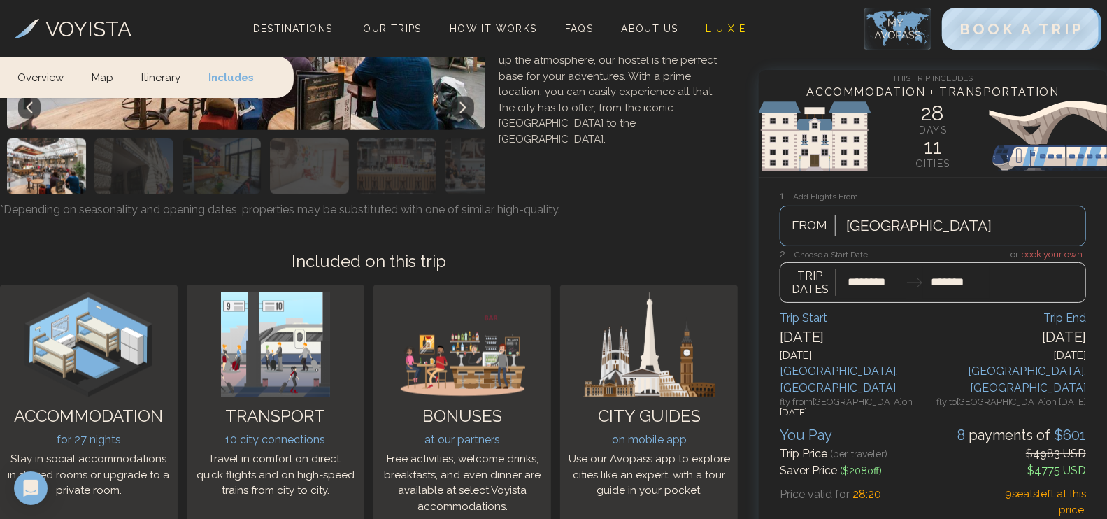
click at [884, 250] on div at bounding box center [933, 275] width 306 height 55
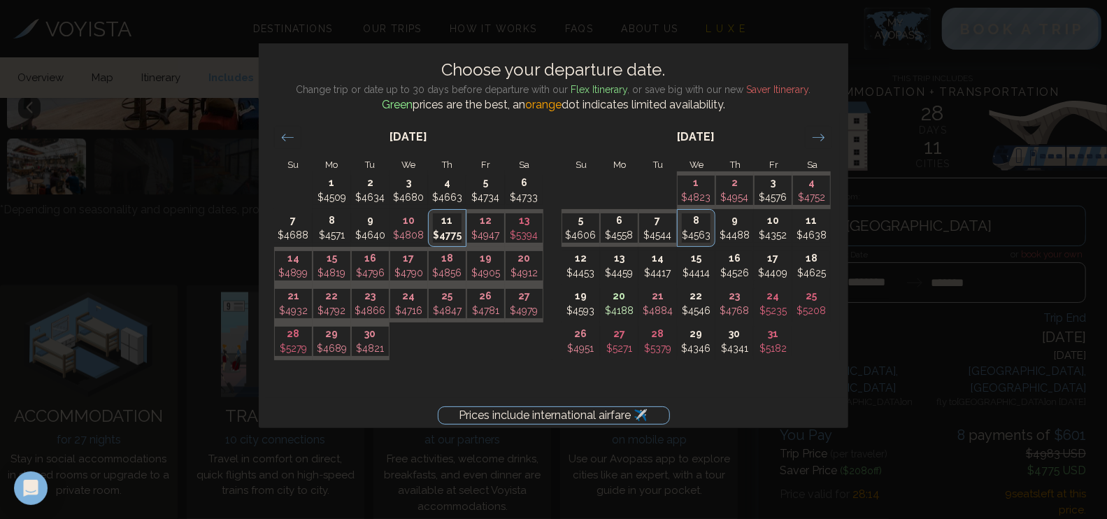
click at [541, 413] on div "[DATE] 1 $4559 2 $4773 3 $4582 4 $4437 5 $4671 6 $4421 7 $4513 8 $4756 9 $4476 …" at bounding box center [553, 270] width 589 height 315
click at [485, 235] on p "$4947" at bounding box center [485, 235] width 37 height 15
type input "********"
type input "*******"
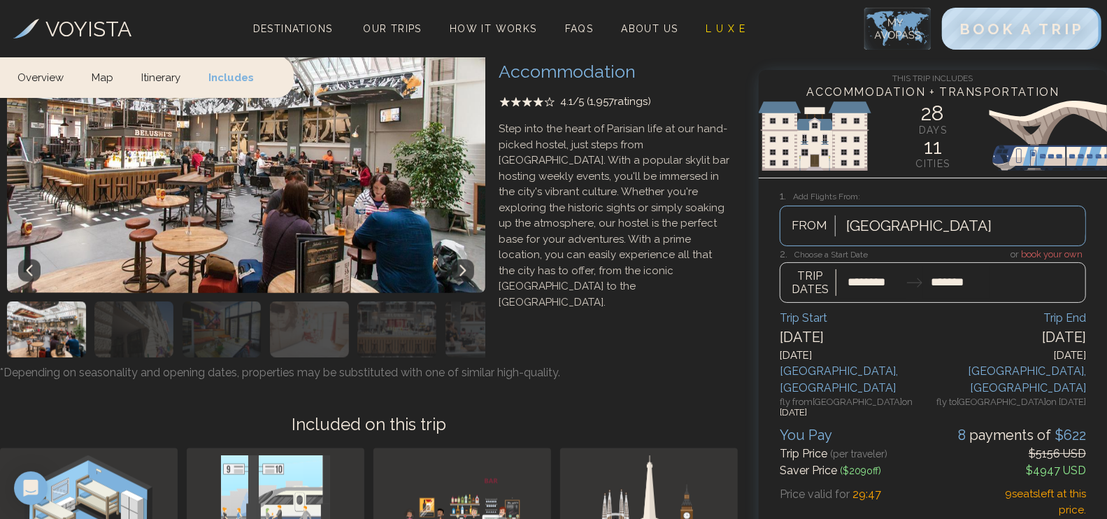
scroll to position [11071, 0]
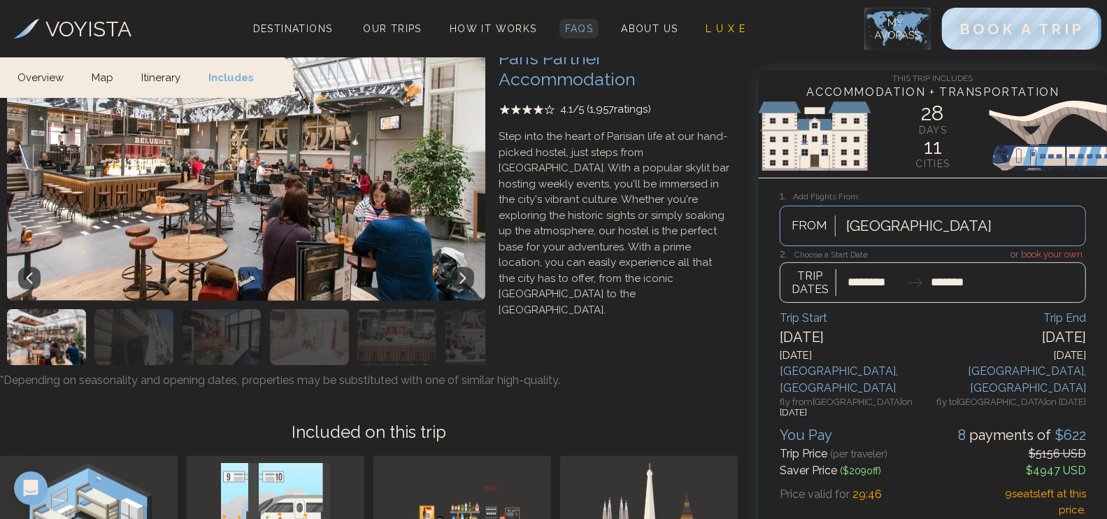
click at [581, 28] on span "FAQs" at bounding box center [579, 28] width 29 height 11
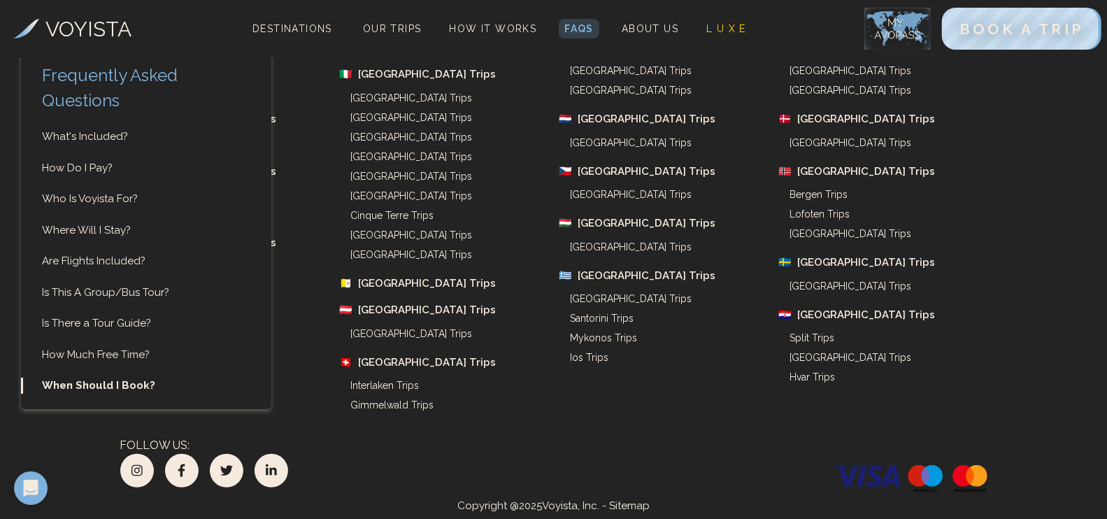
scroll to position [4981, 0]
click at [84, 170] on link "How Do I Pay?" at bounding box center [146, 168] width 250 height 16
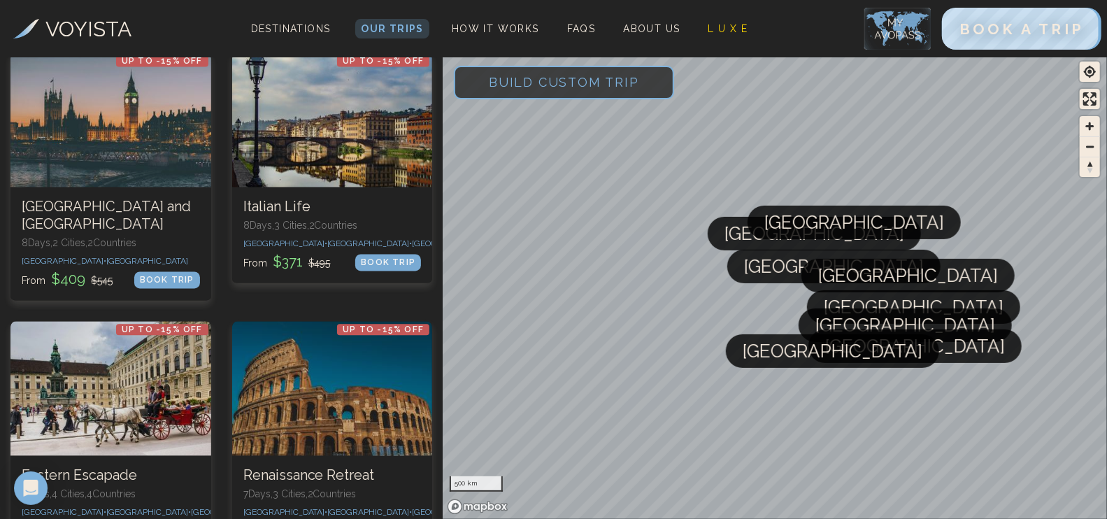
scroll to position [1758, 0]
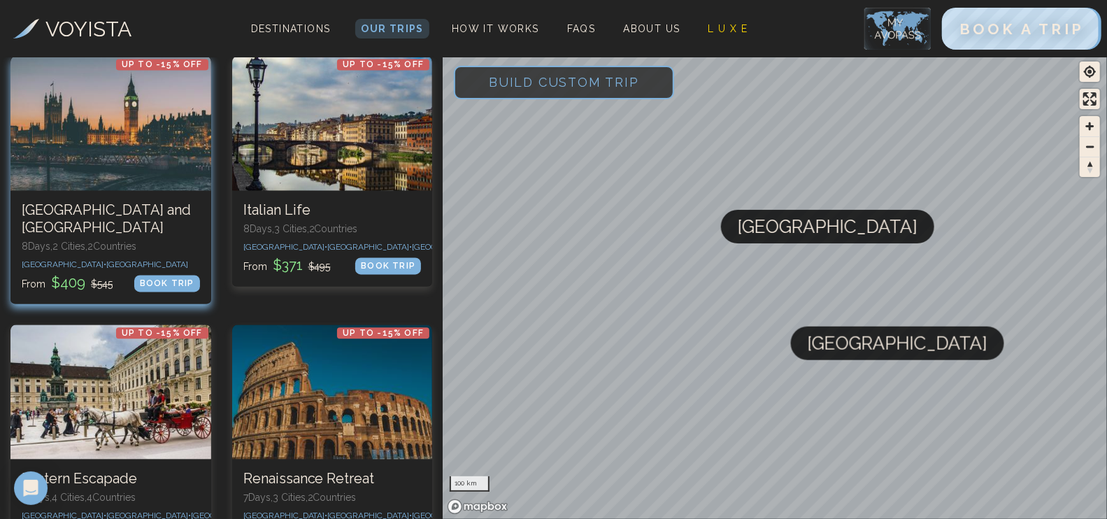
click at [80, 201] on h3 "[GEOGRAPHIC_DATA] and [GEOGRAPHIC_DATA]" at bounding box center [111, 218] width 178 height 35
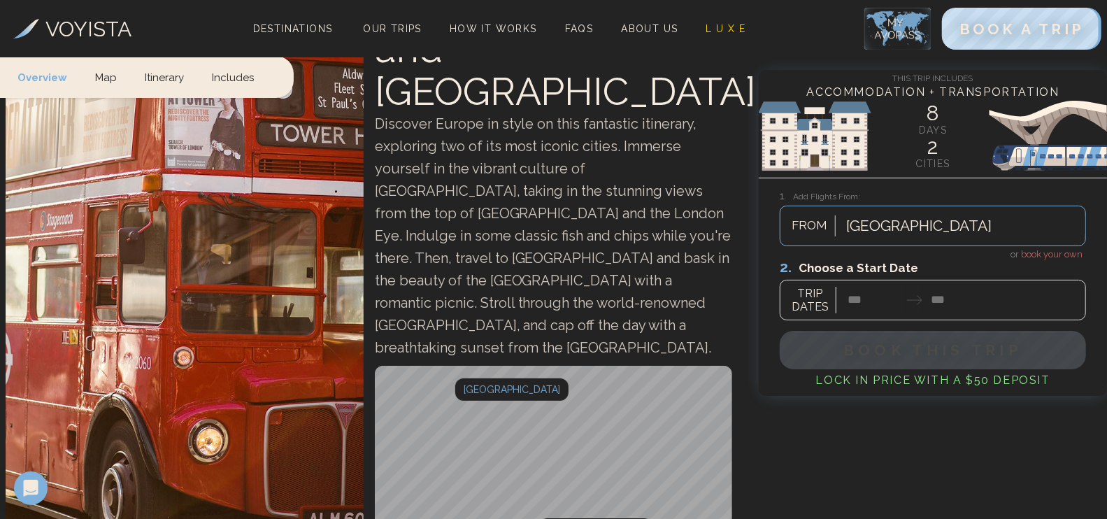
scroll to position [143, 0]
click at [838, 131] on img at bounding box center [933, 136] width 348 height 84
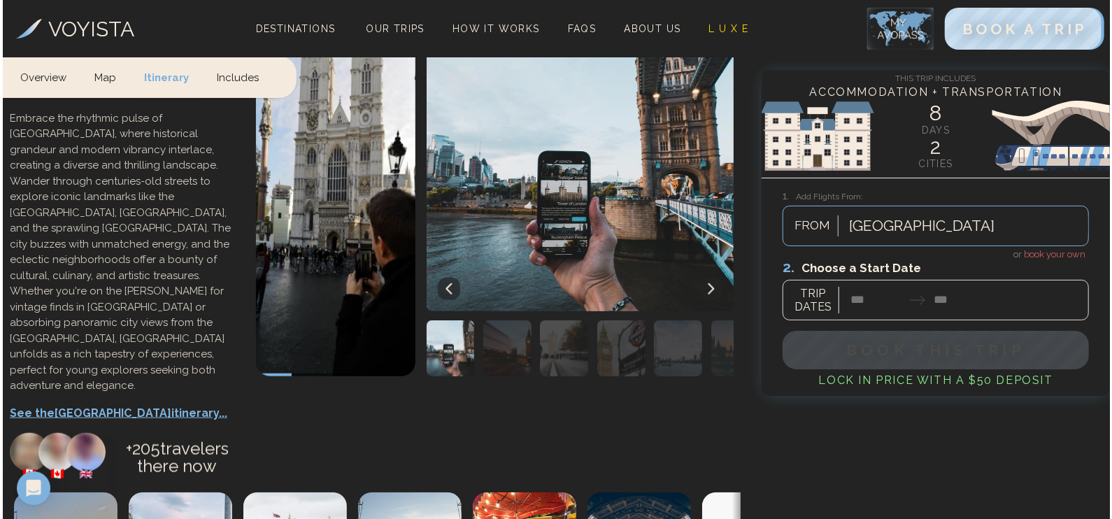
scroll to position [735, 0]
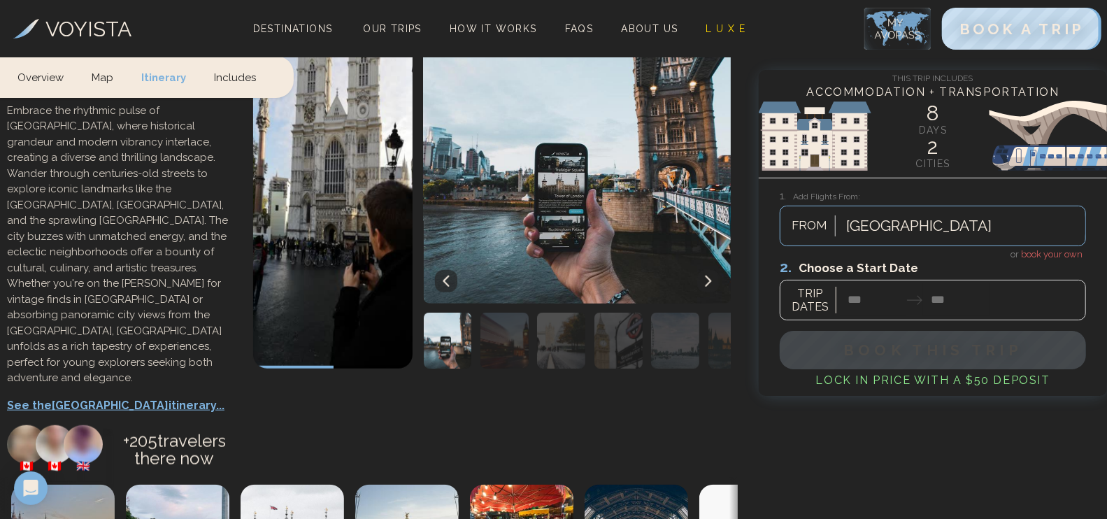
click at [85, 397] on p "See the London itinerary..." at bounding box center [123, 405] width 232 height 17
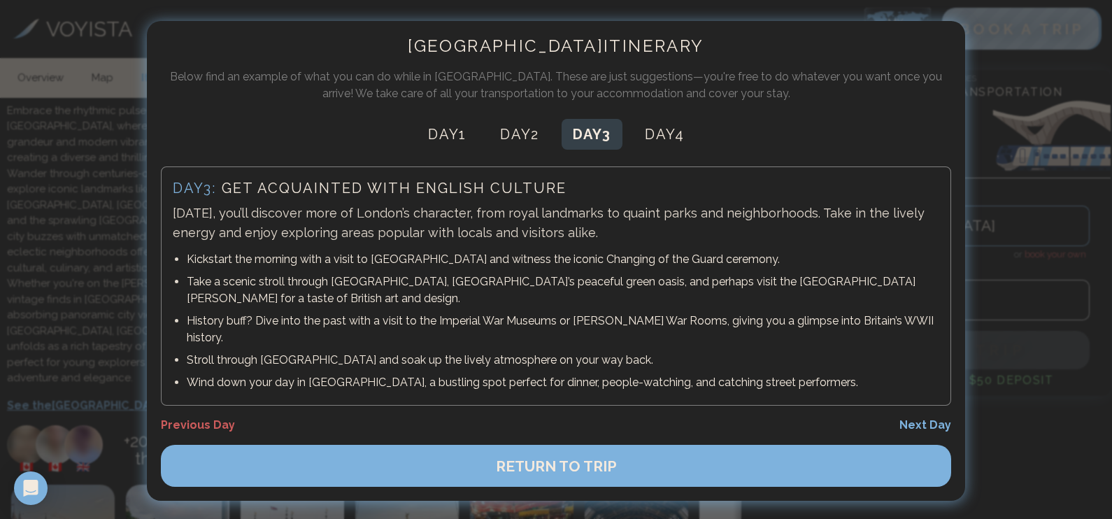
click at [589, 128] on button "Day 3" at bounding box center [591, 134] width 61 height 31
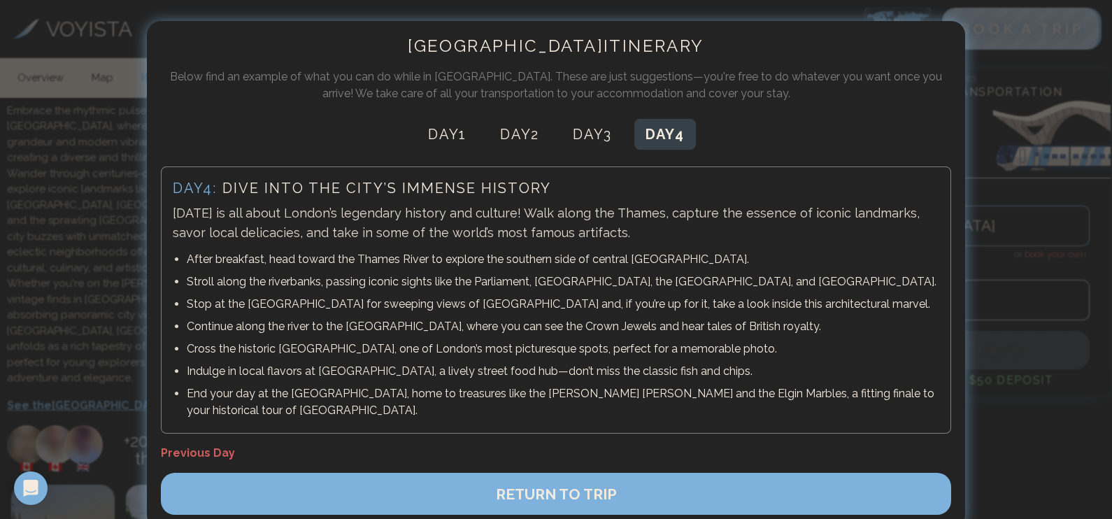
click at [654, 129] on button "Day 4" at bounding box center [665, 134] width 62 height 31
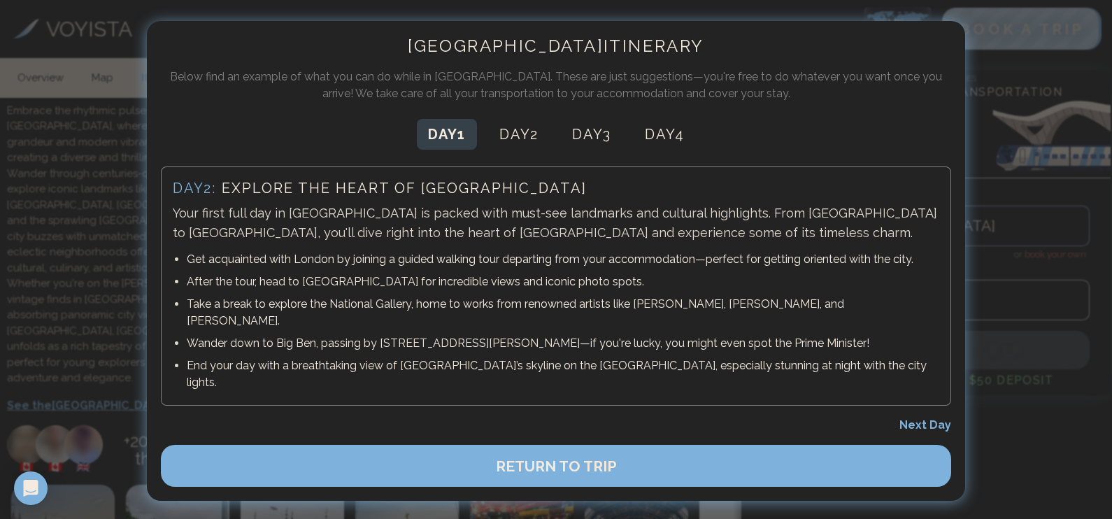
click at [445, 140] on button "Day 1" at bounding box center [447, 134] width 60 height 31
click at [211, 415] on span "Previous Day" at bounding box center [198, 424] width 74 height 13
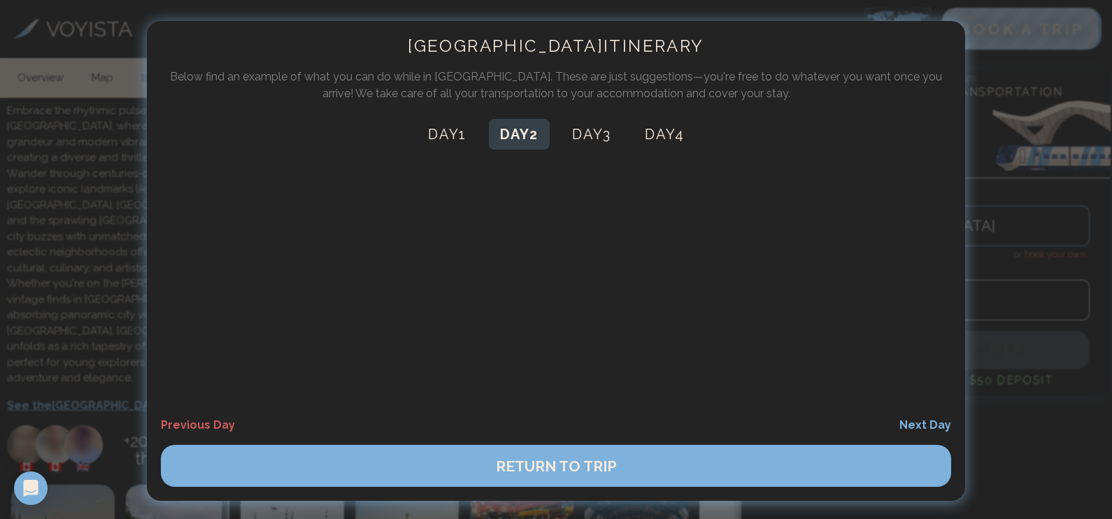
click at [513, 137] on button "Day 2" at bounding box center [519, 134] width 61 height 31
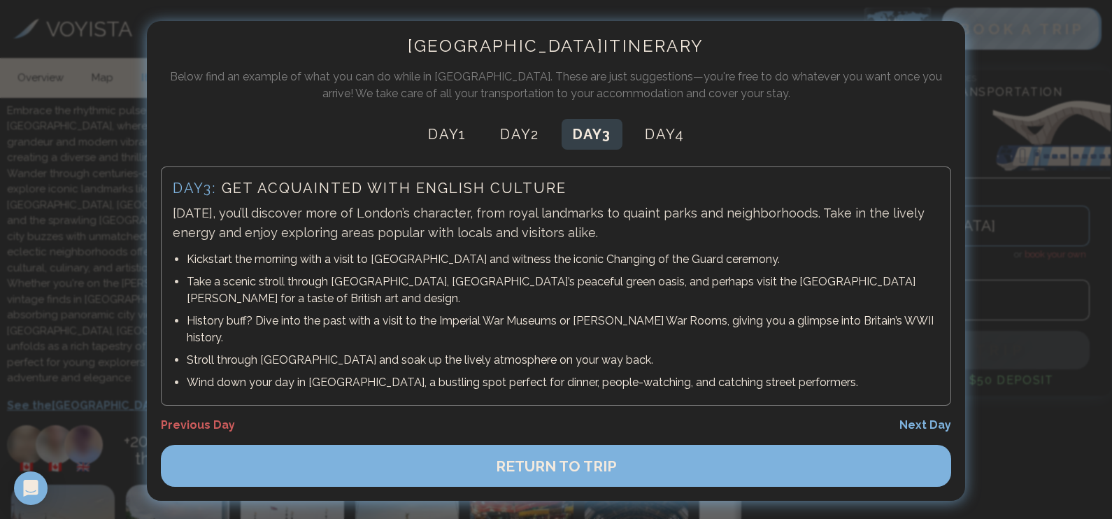
click at [585, 134] on button "Day 3" at bounding box center [591, 134] width 61 height 31
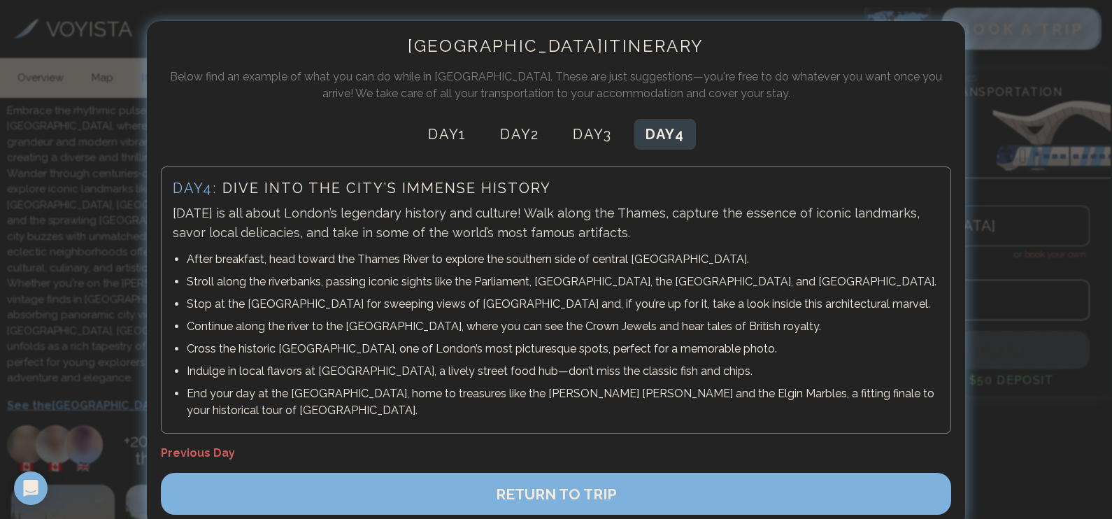
click at [667, 127] on button "Day 4" at bounding box center [665, 134] width 62 height 31
click at [192, 415] on span "Previous Day" at bounding box center [198, 452] width 74 height 13
